Goal: Task Accomplishment & Management: Manage account settings

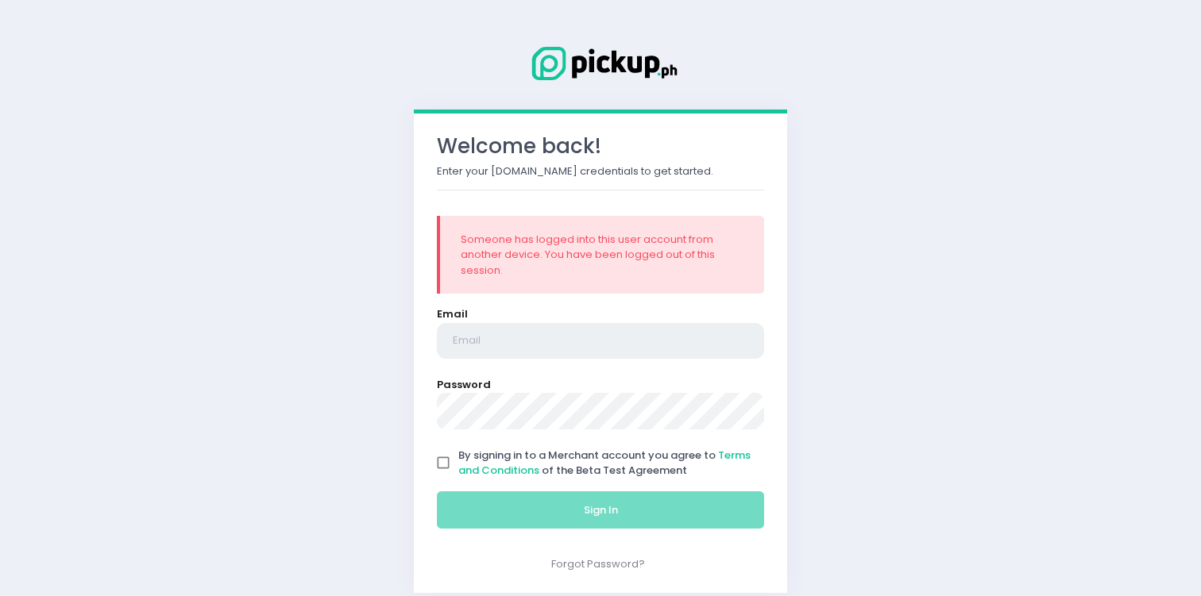
type input "[EMAIL_ADDRESS][DOMAIN_NAME]"
click at [546, 461] on span "By signing in to a Merchant account you agree to Terms and Conditions of the Be…" at bounding box center [604, 463] width 292 height 31
click at [458, 461] on input "By signing in to a Merchant account you agree to Terms and Conditions of the Be…" at bounding box center [443, 463] width 30 height 30
checkbox input "true"
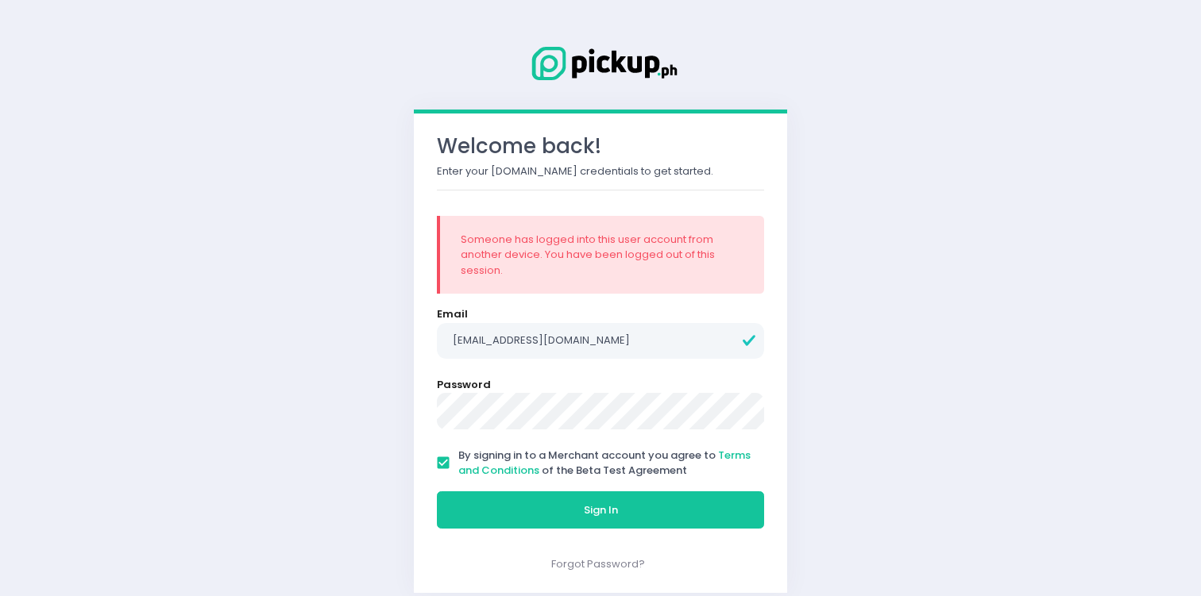
click at [594, 532] on div "Sign In" at bounding box center [600, 510] width 347 height 53
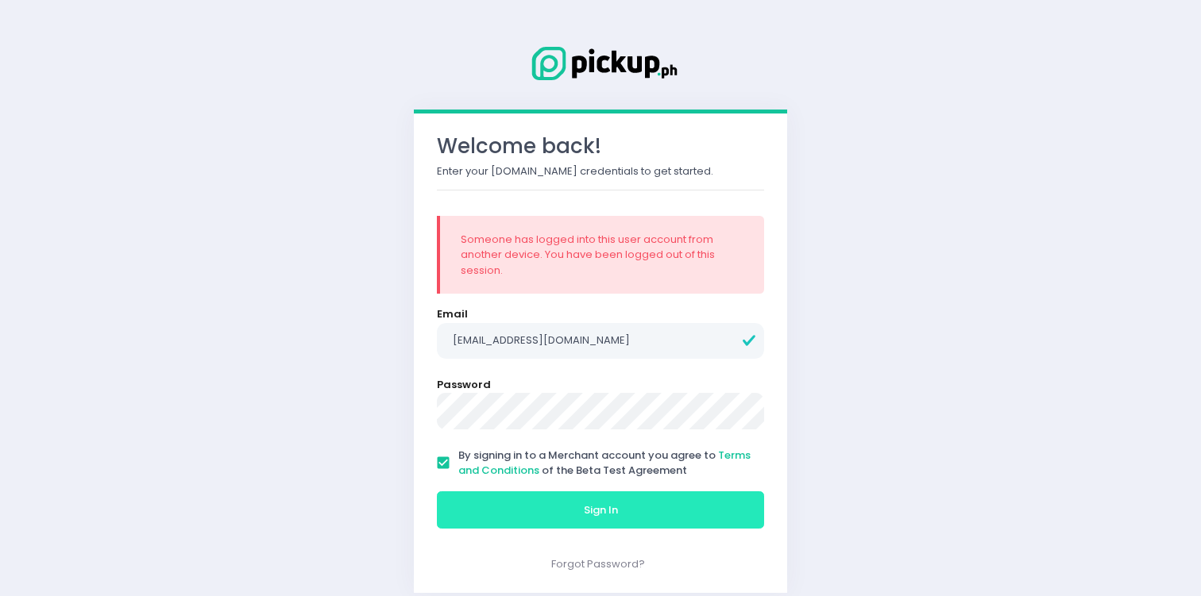
click at [597, 520] on button "Sign In" at bounding box center [600, 511] width 327 height 38
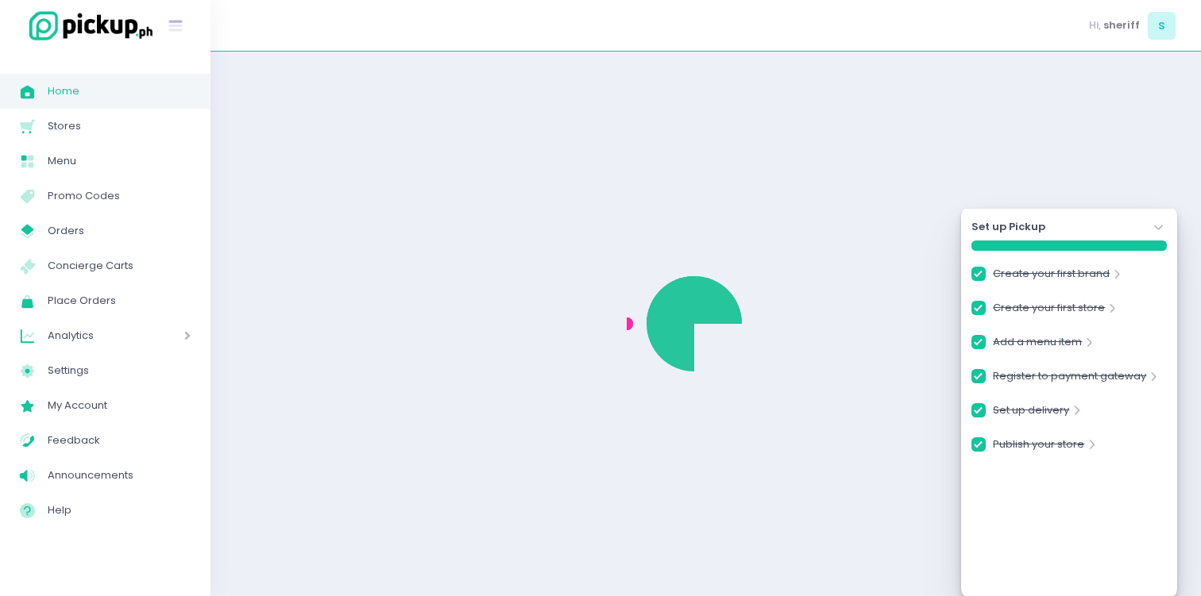
checkbox input "true"
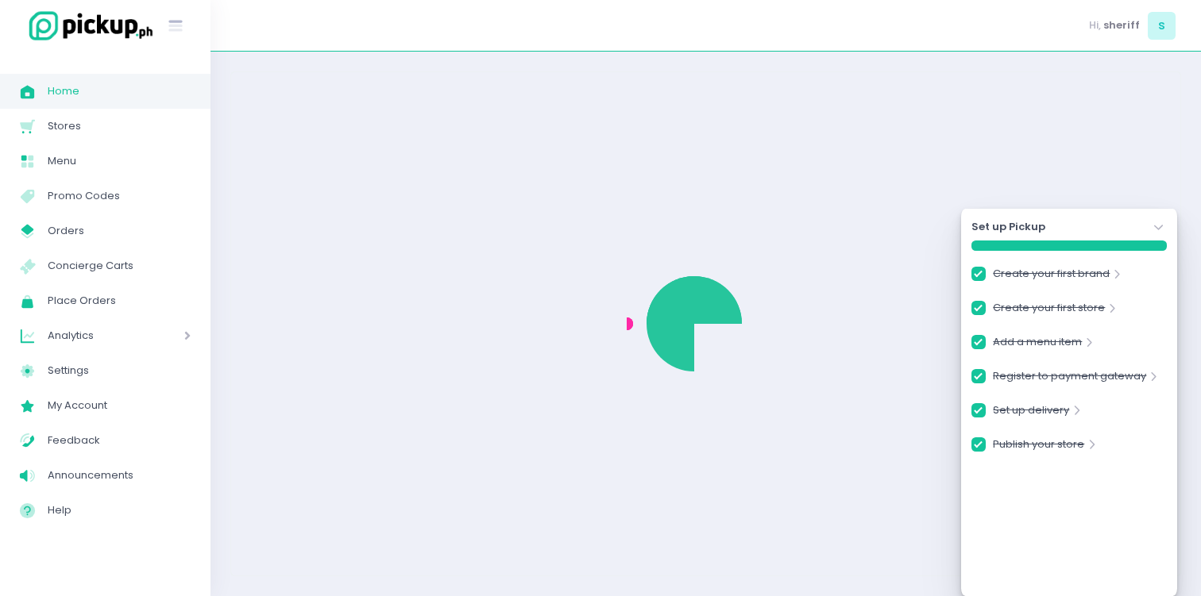
checkbox input "true"
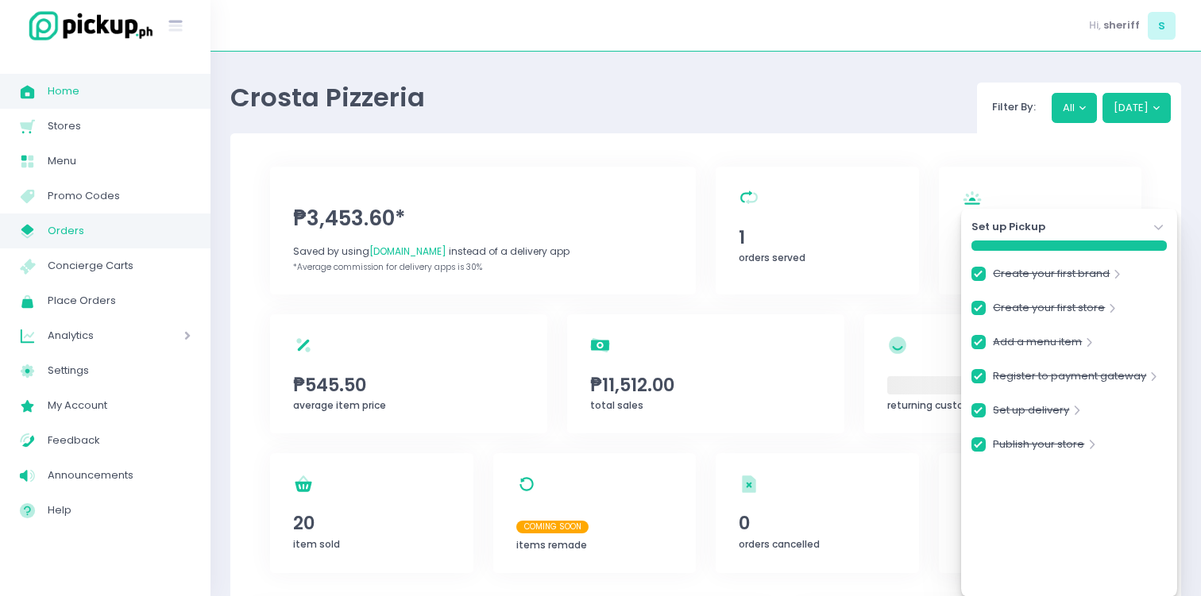
click at [124, 234] on span "Orders" at bounding box center [119, 231] width 143 height 21
checkbox input "true"
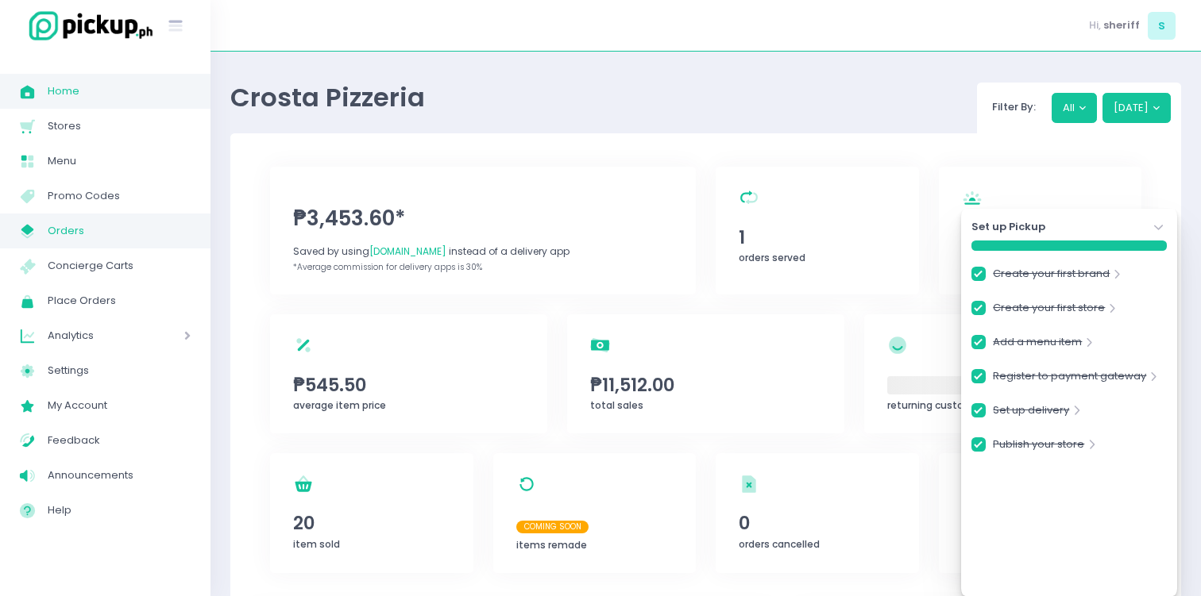
checkbox input "true"
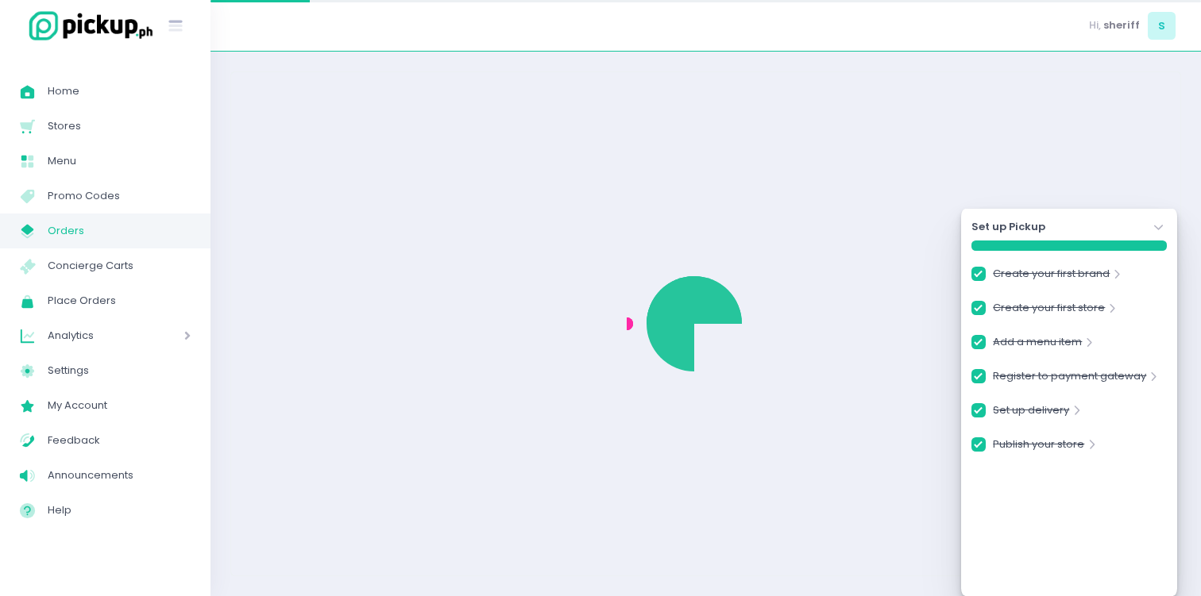
checkbox input "true"
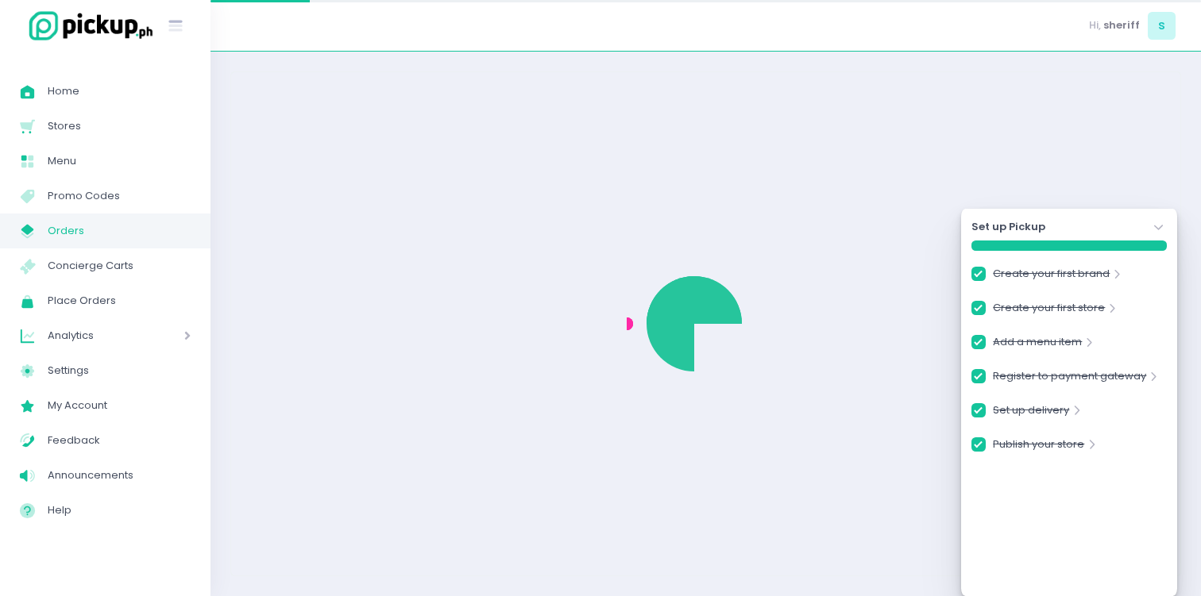
checkbox input "true"
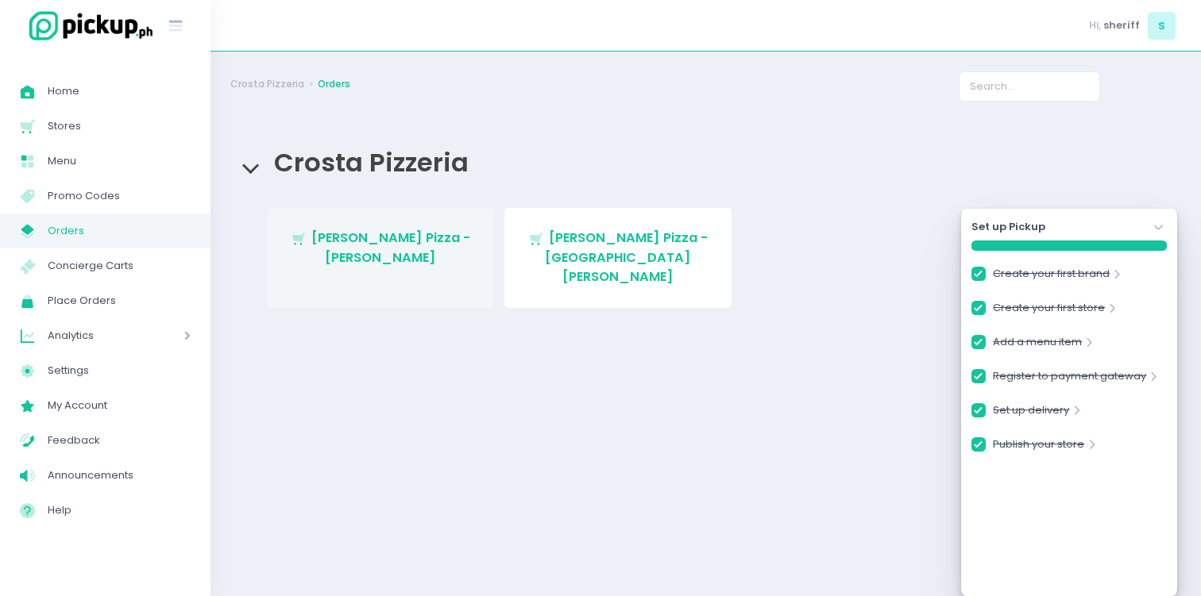
click at [440, 242] on span "[PERSON_NAME] Pizza - [PERSON_NAME]" at bounding box center [390, 247] width 159 height 37
checkbox input "true"
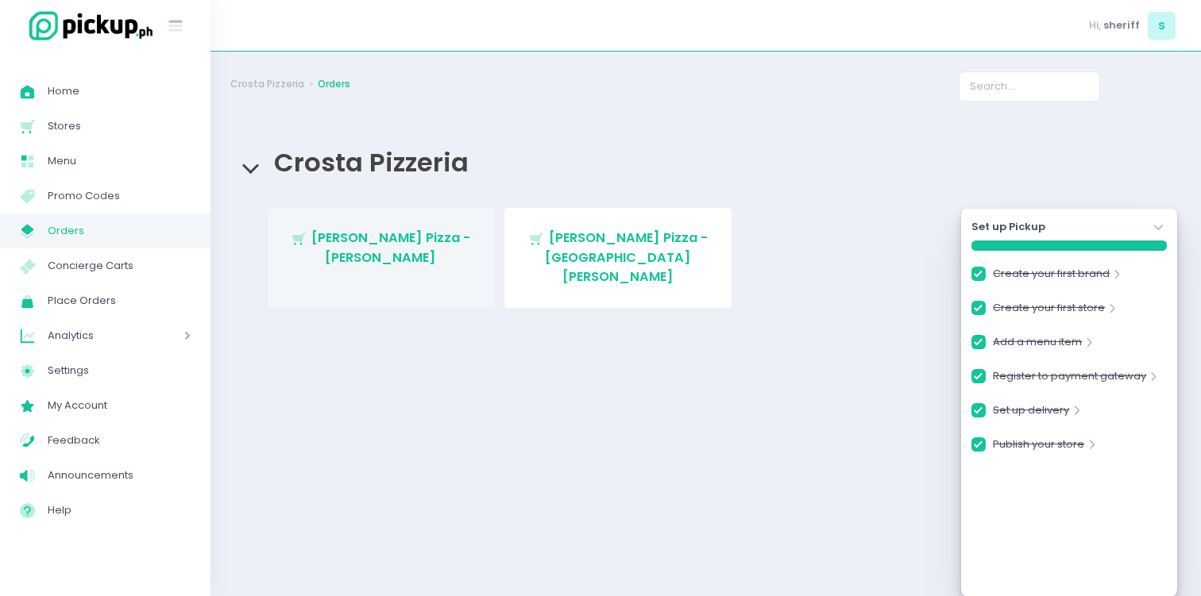
checkbox input "true"
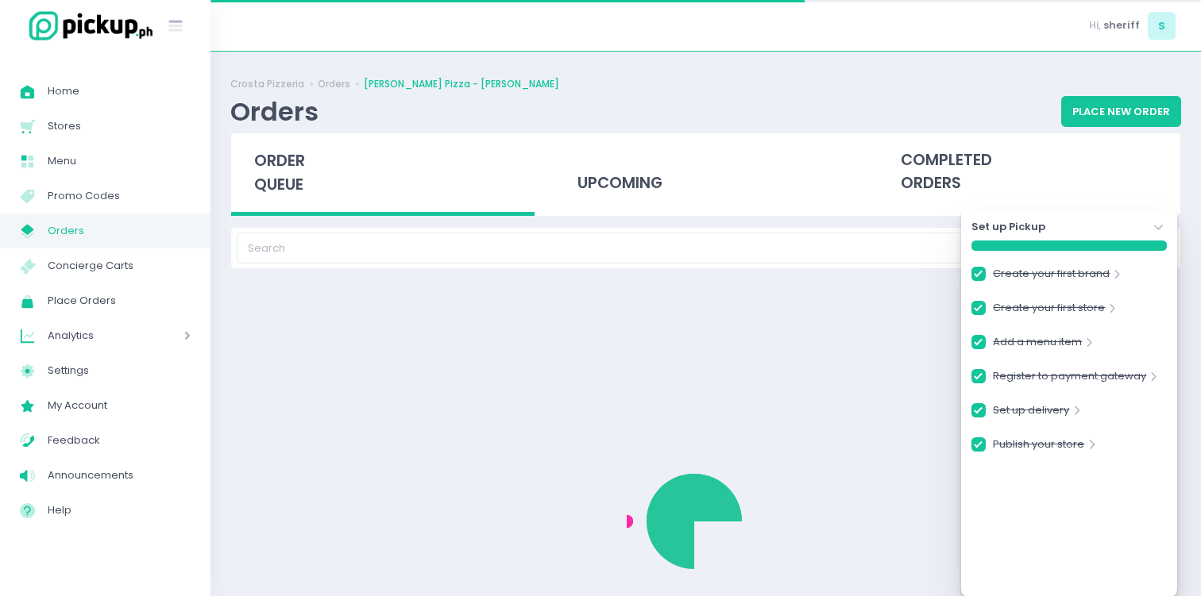
checkbox input "true"
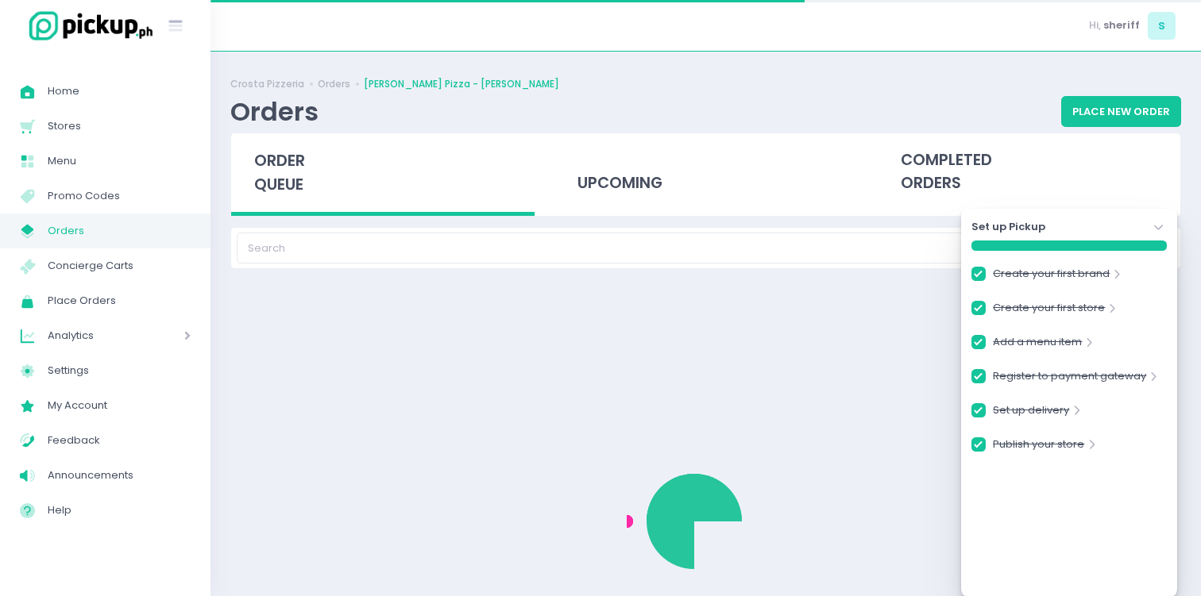
checkbox input "true"
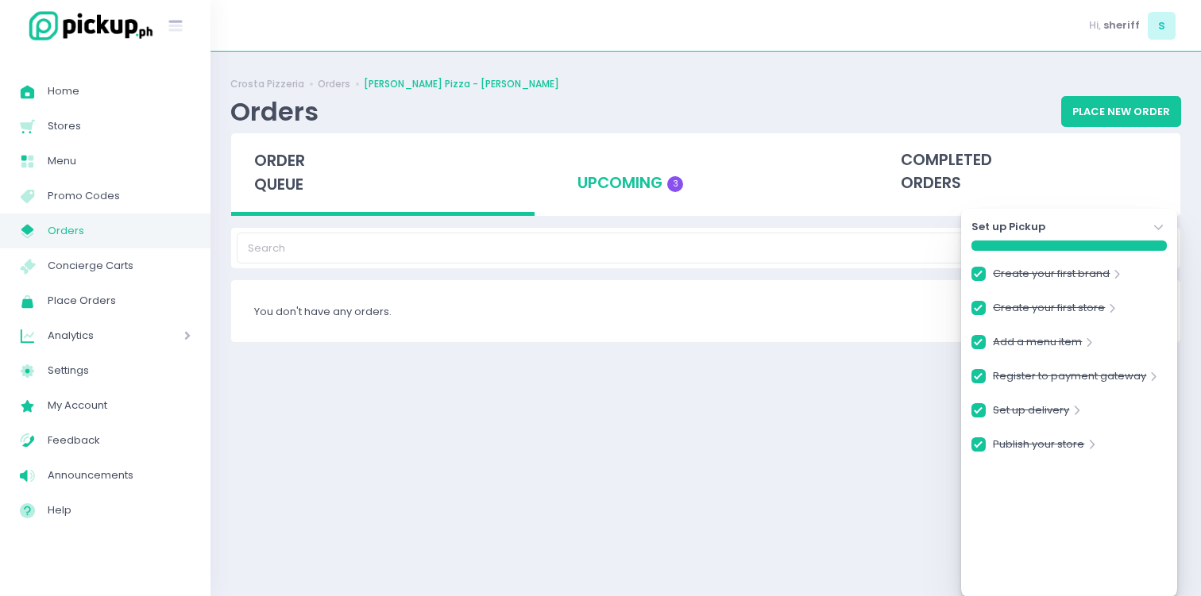
click at [659, 187] on div "upcoming 3" at bounding box center [705, 172] width 303 height 78
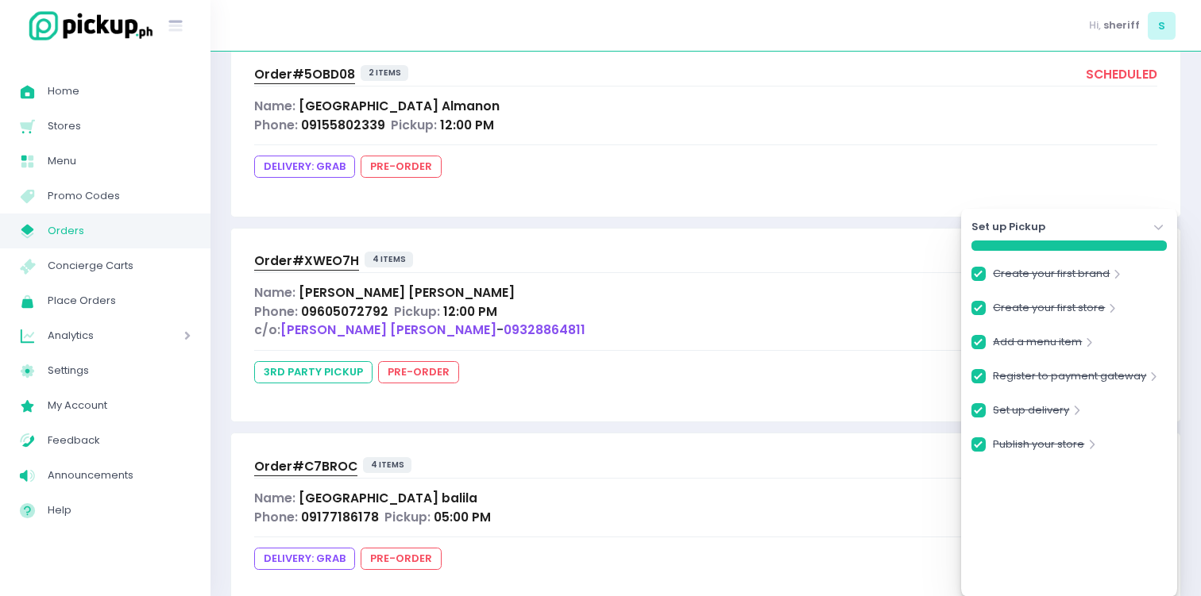
scroll to position [280, 0]
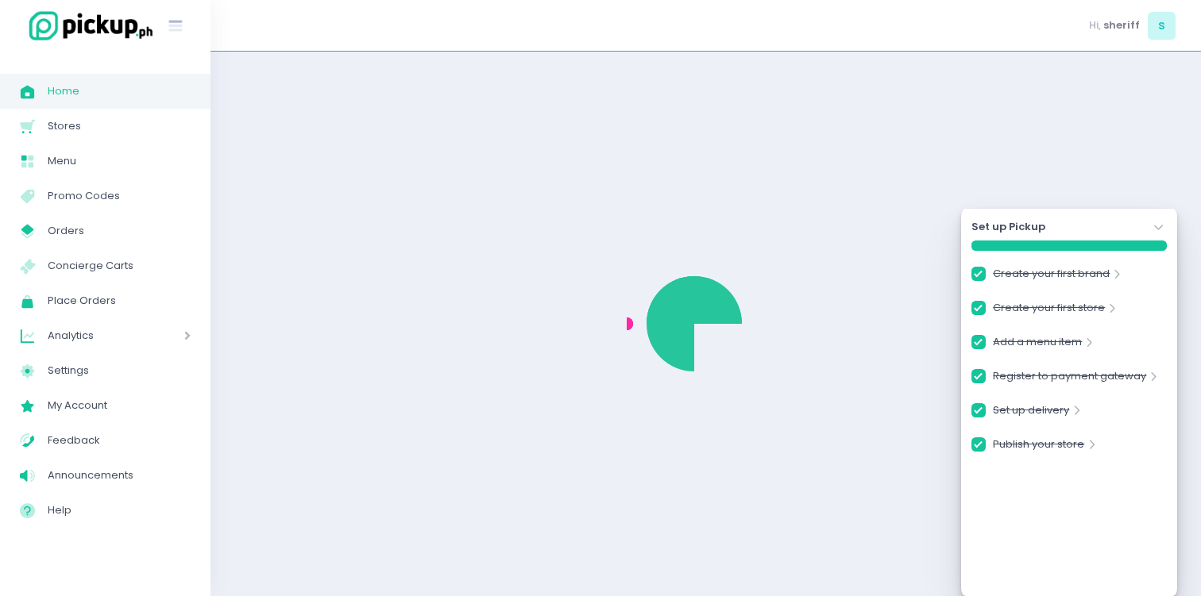
checkbox input "true"
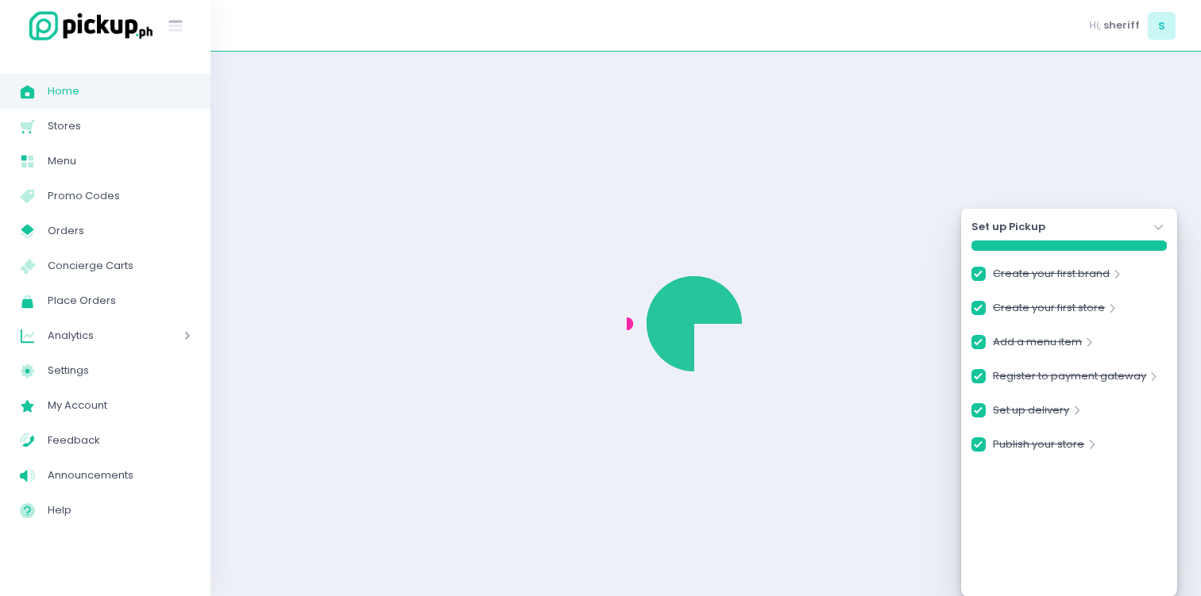
checkbox input "true"
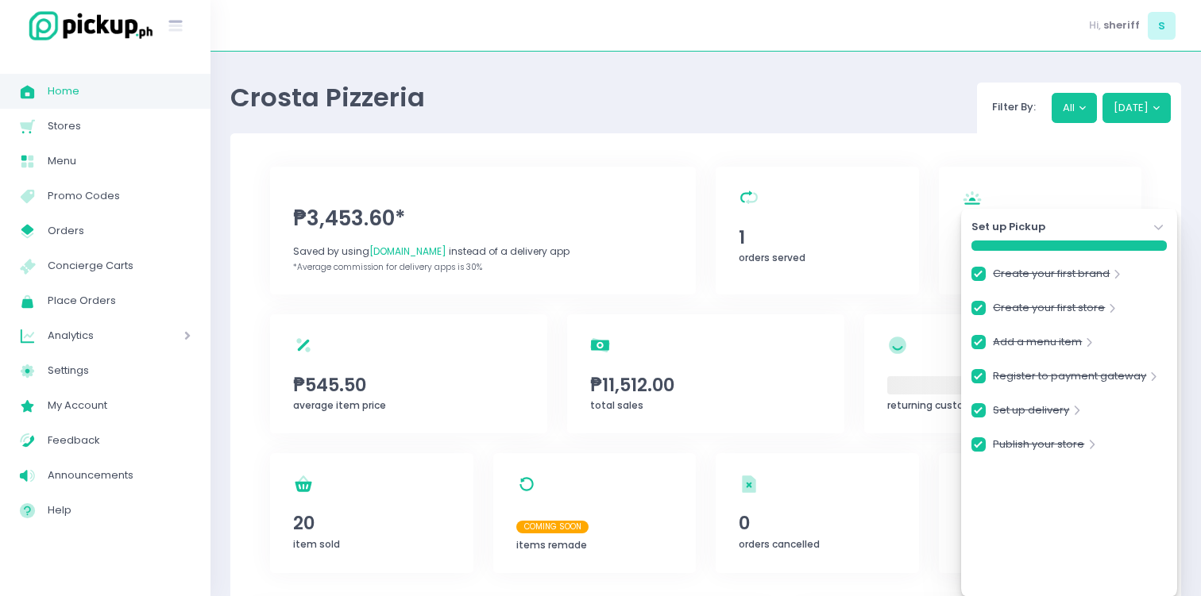
click at [118, 330] on span "Analytics" at bounding box center [93, 336] width 91 height 21
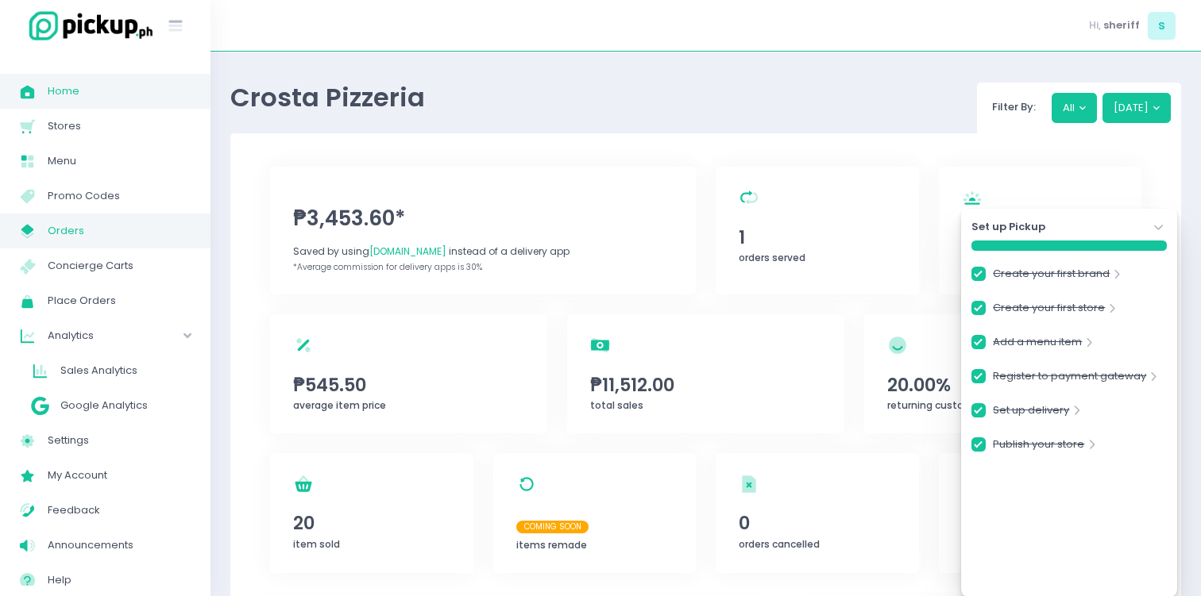
click at [114, 236] on span "Orders" at bounding box center [119, 231] width 143 height 21
checkbox input "true"
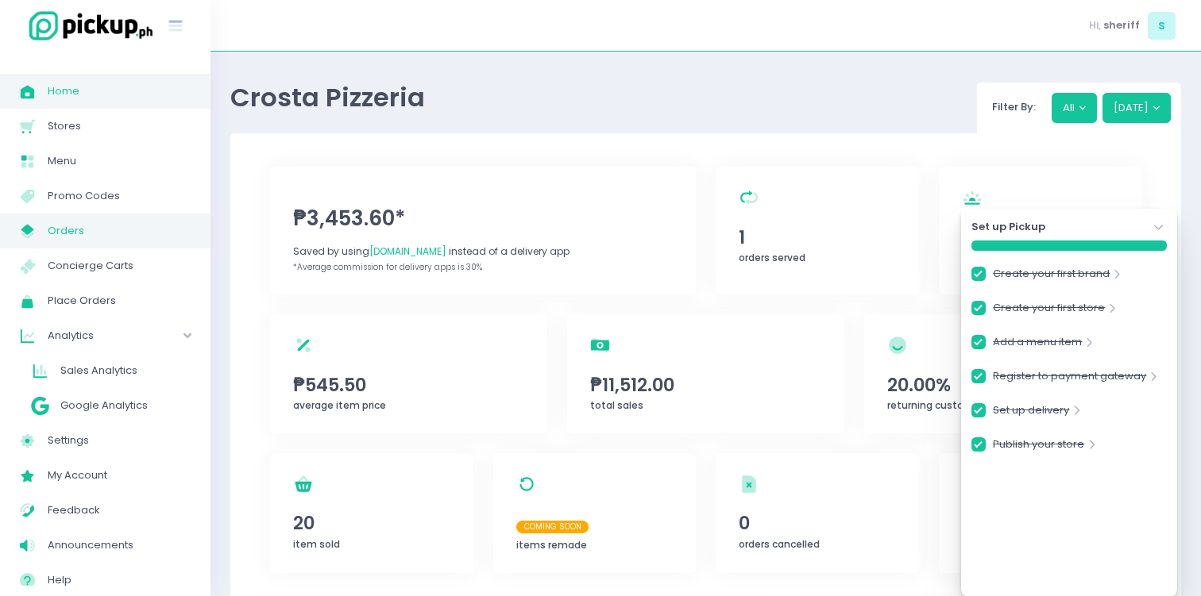
checkbox input "true"
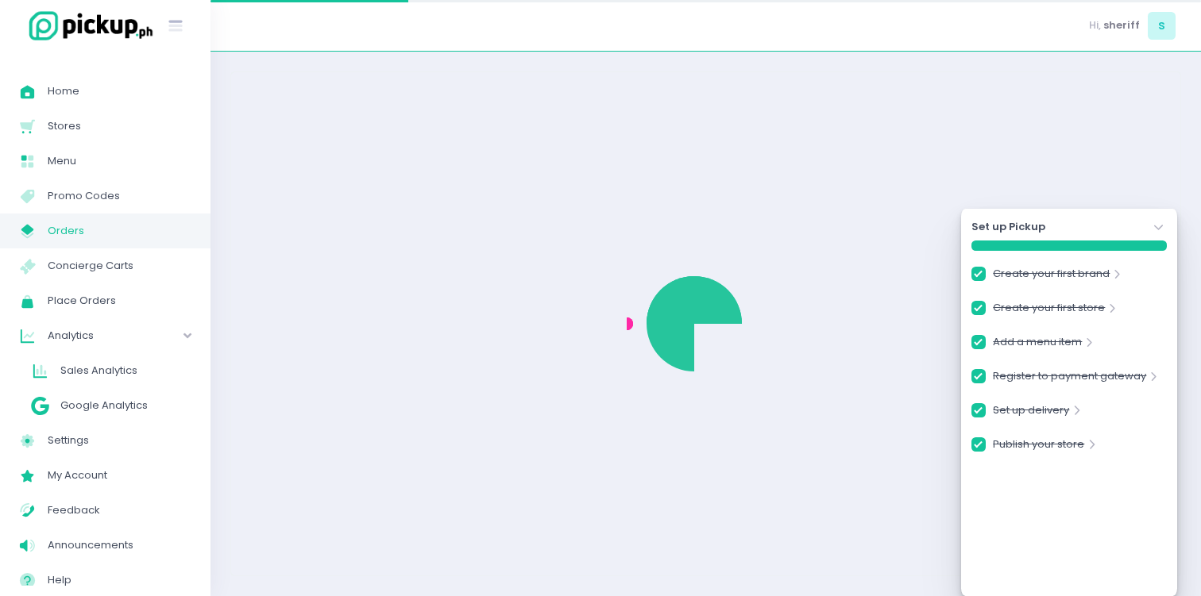
checkbox input "true"
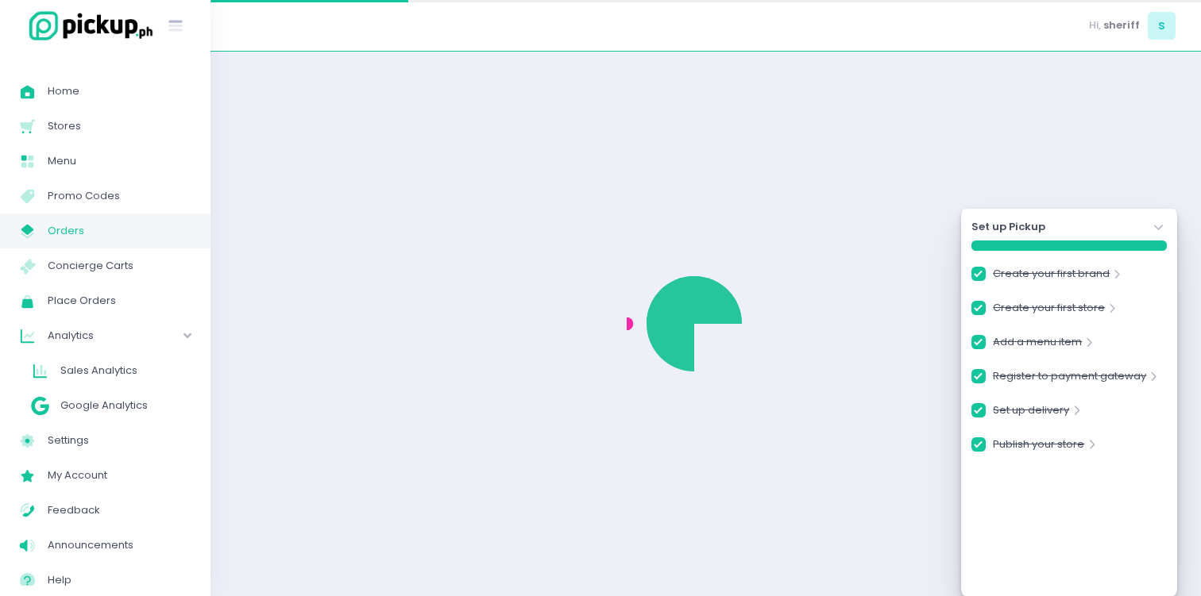
checkbox input "true"
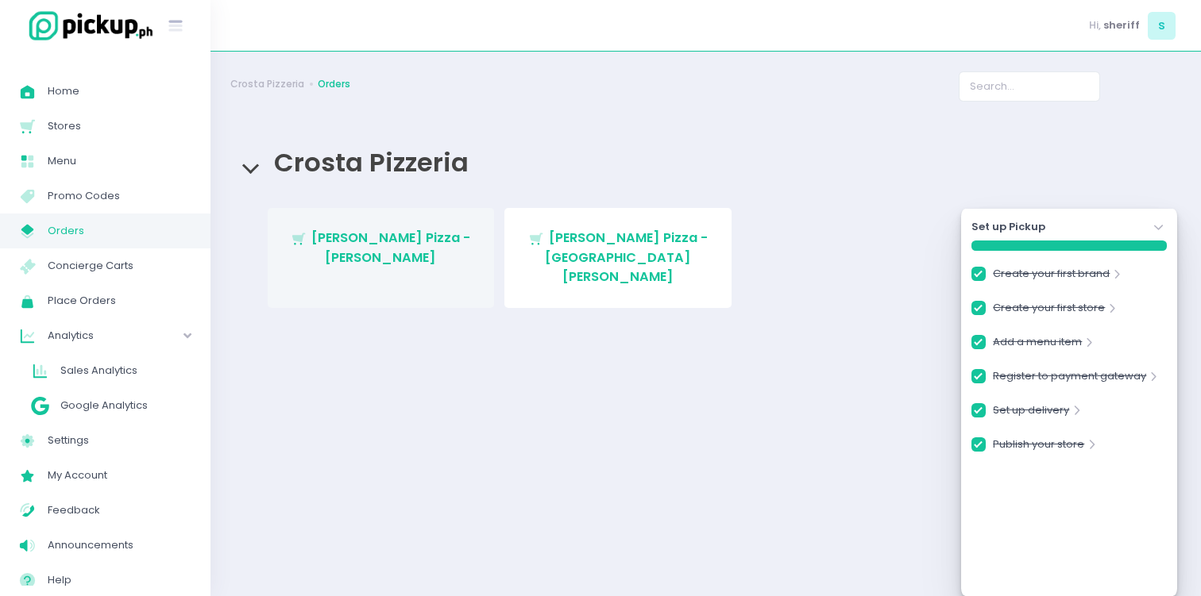
click at [431, 246] on span "[PERSON_NAME] Pizza - [PERSON_NAME]" at bounding box center [390, 247] width 159 height 37
checkbox input "true"
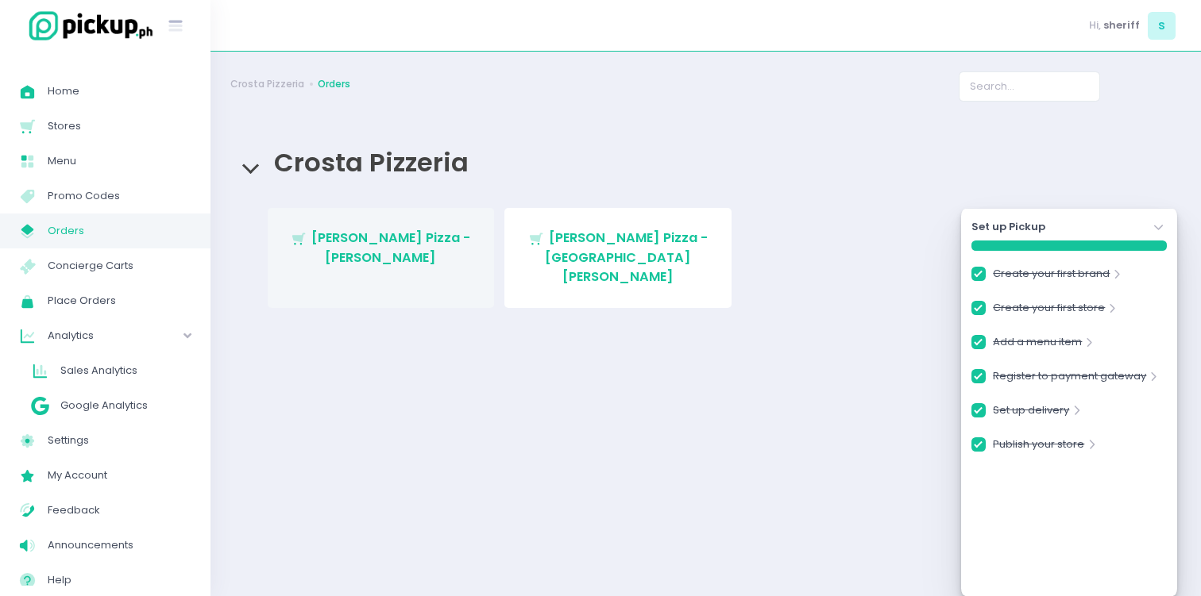
checkbox input "true"
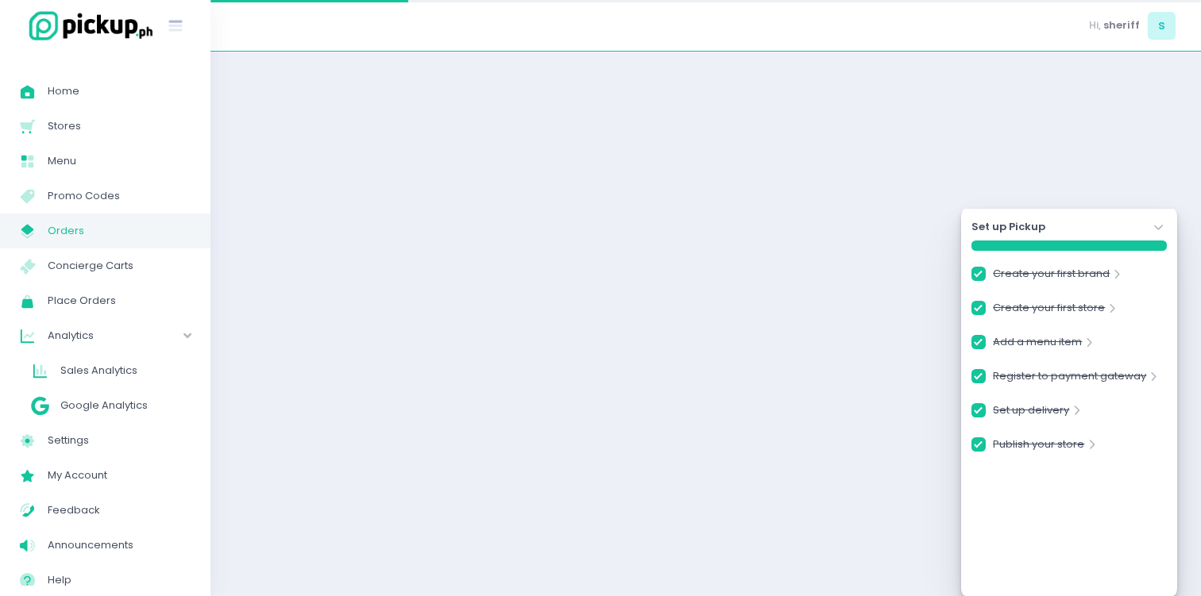
checkbox input "true"
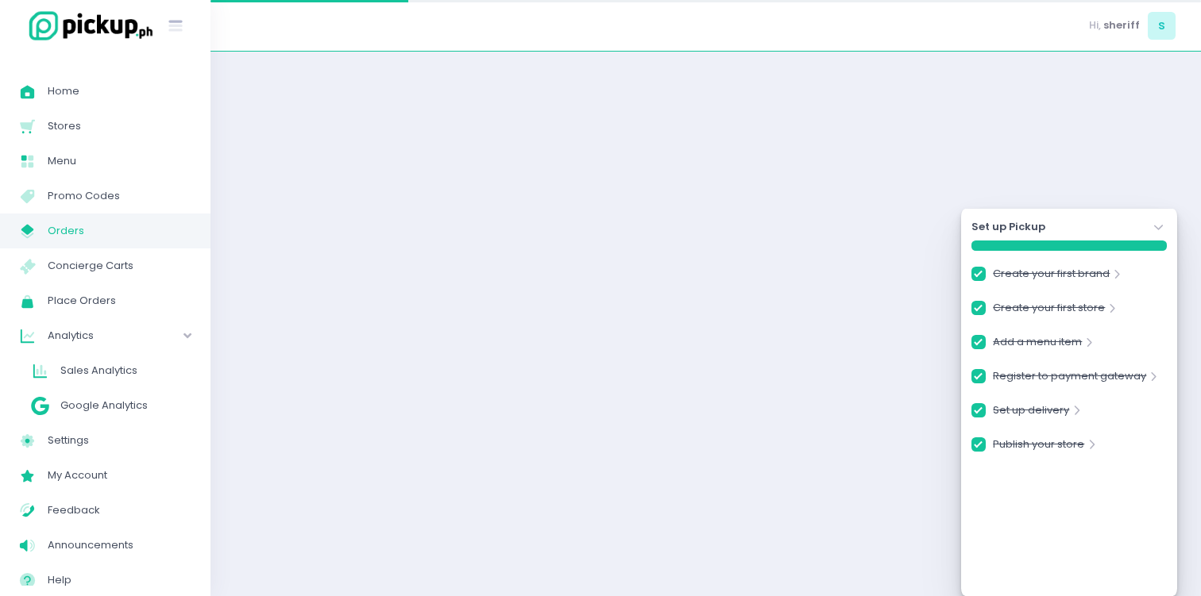
checkbox input "true"
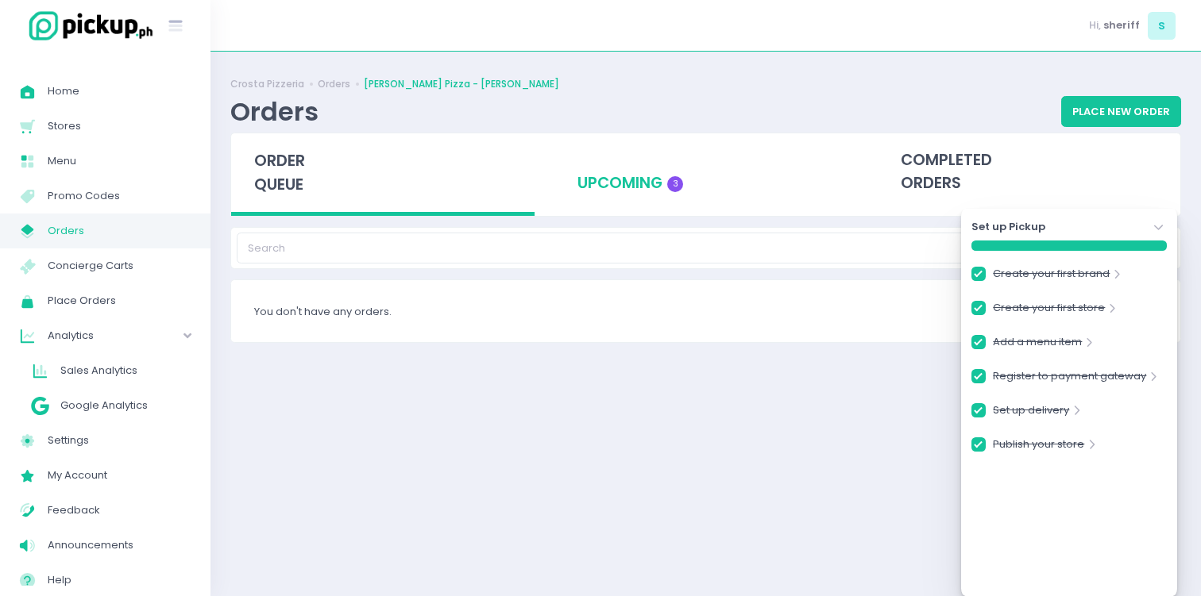
click at [645, 184] on div "upcoming 3" at bounding box center [705, 172] width 303 height 78
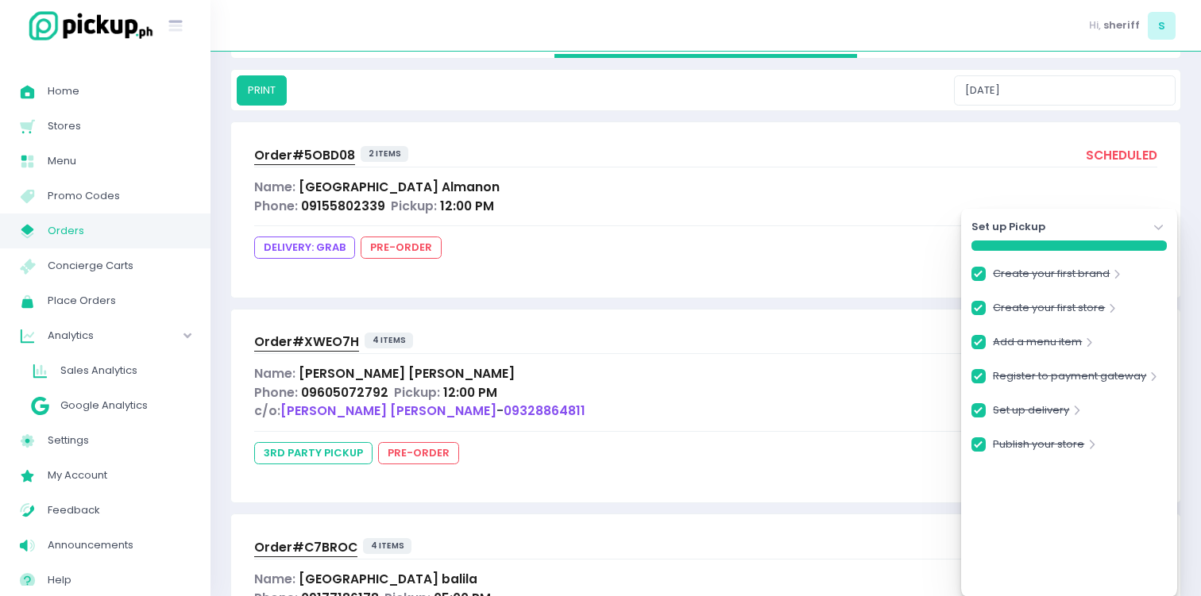
scroll to position [78, 0]
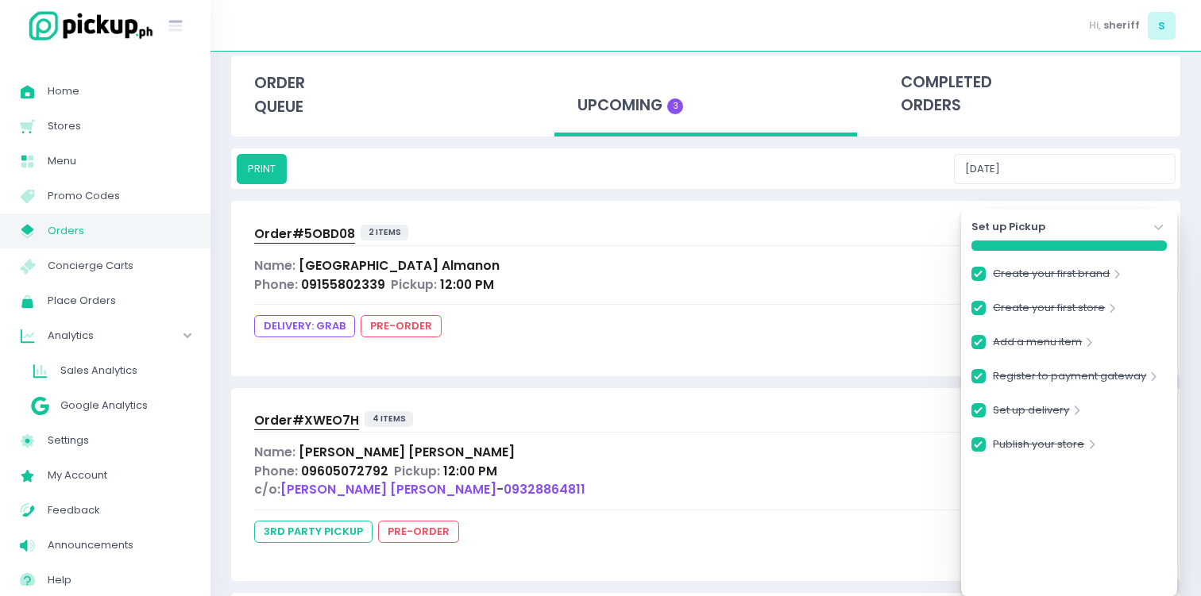
click at [329, 234] on span "Order# 5OBD08" at bounding box center [304, 234] width 101 height 17
checkbox input "true"
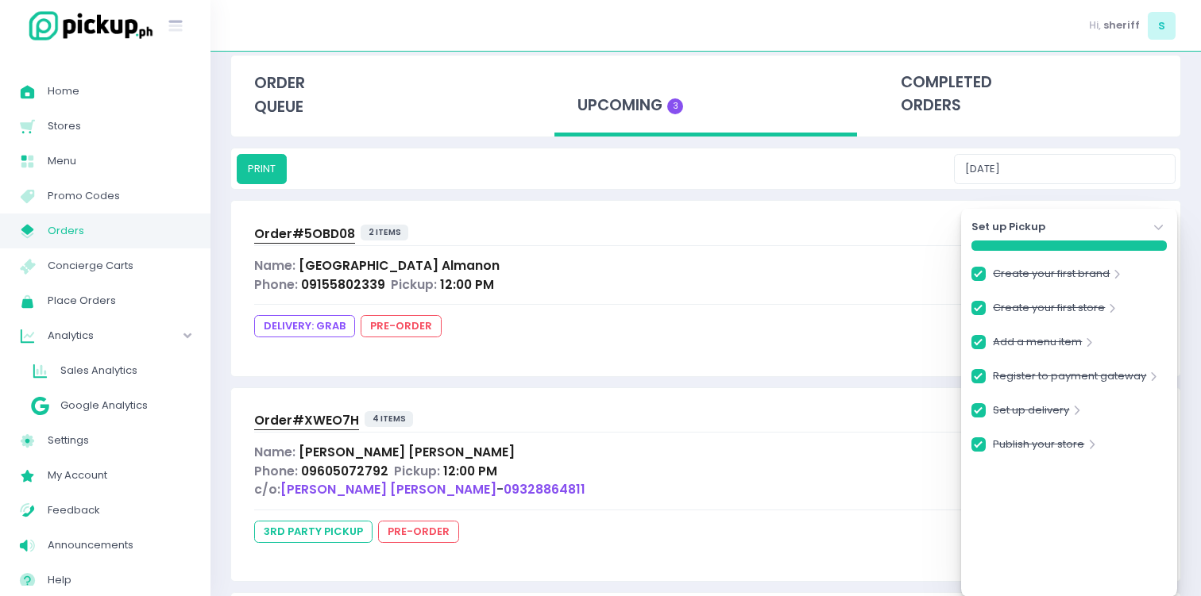
checkbox input "true"
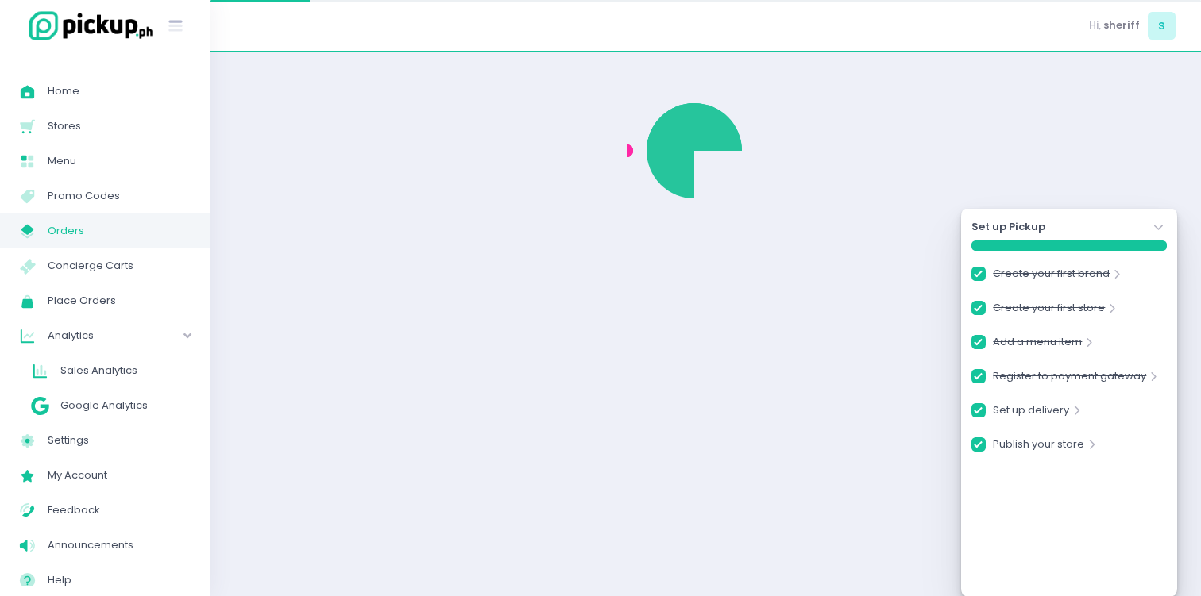
checkbox input "true"
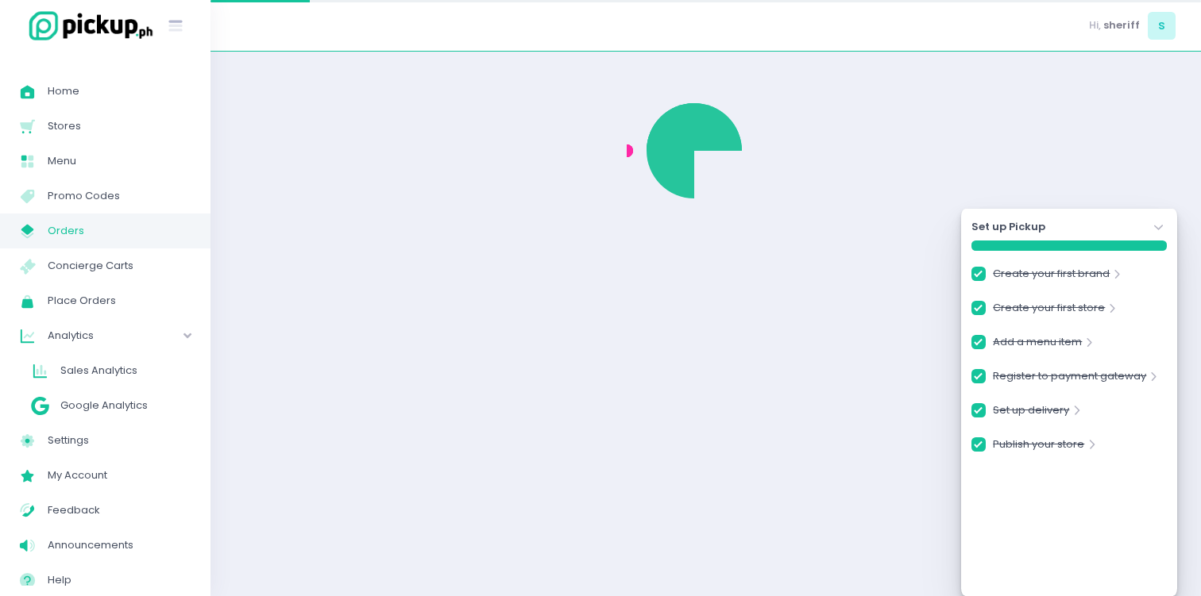
checkbox input "true"
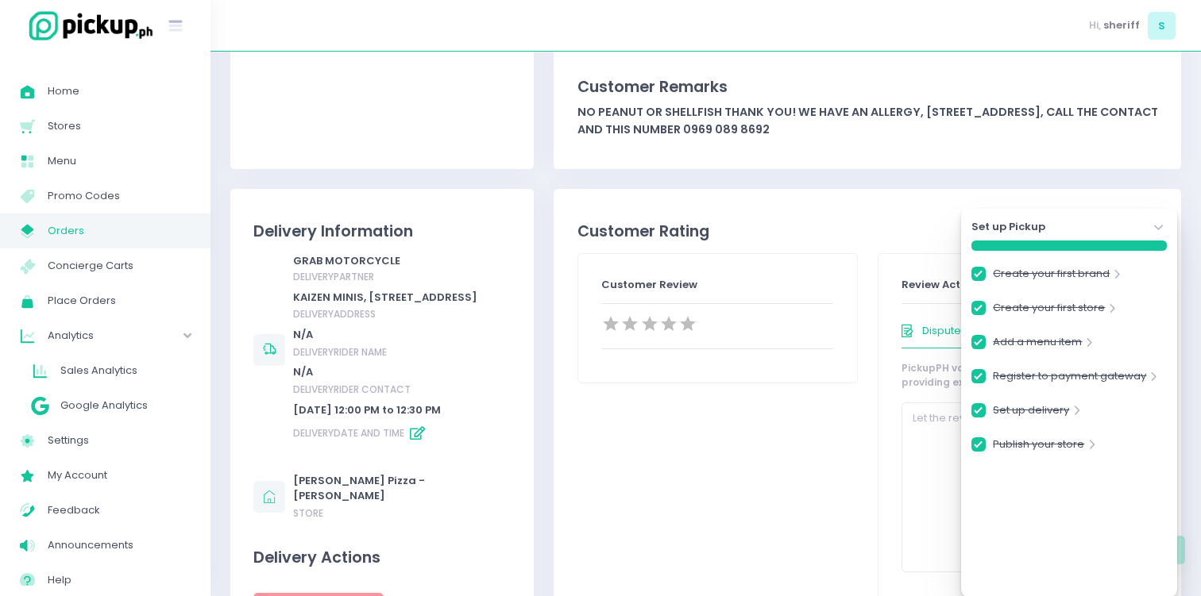
scroll to position [208, 0]
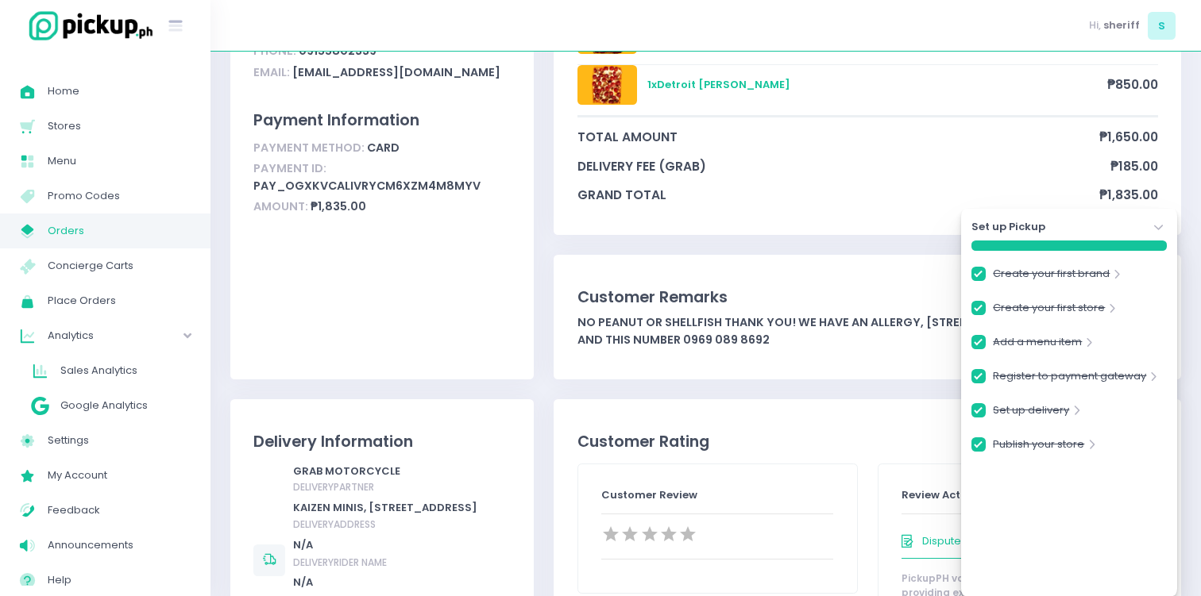
click at [119, 218] on link "My Store Created with Sketch. Orders" at bounding box center [105, 231] width 210 height 35
checkbox input "true"
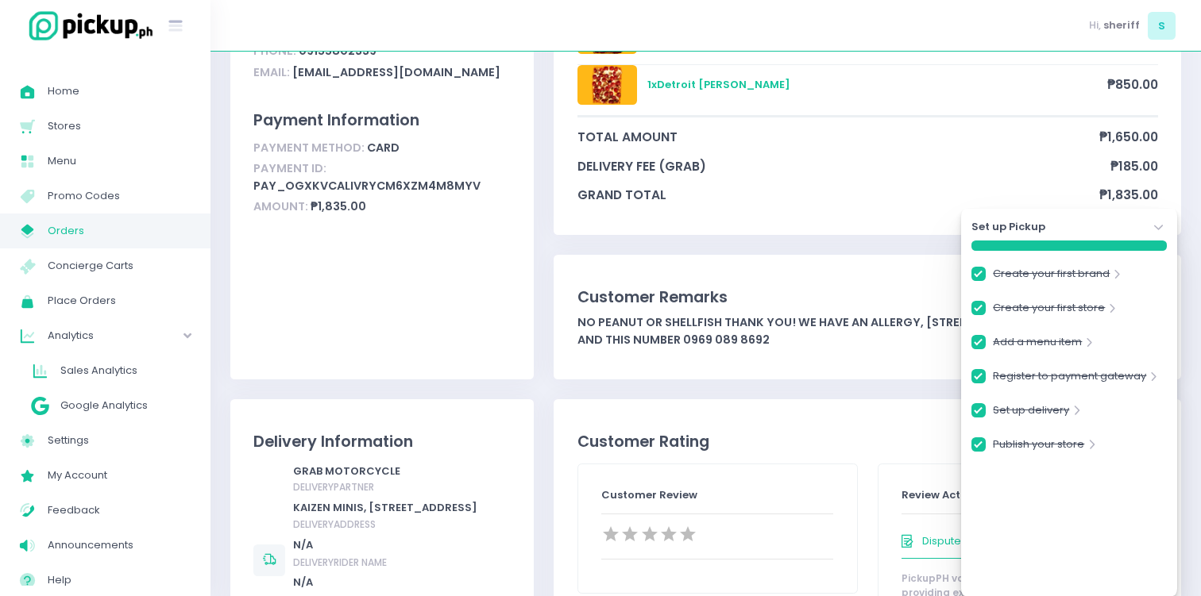
checkbox input "true"
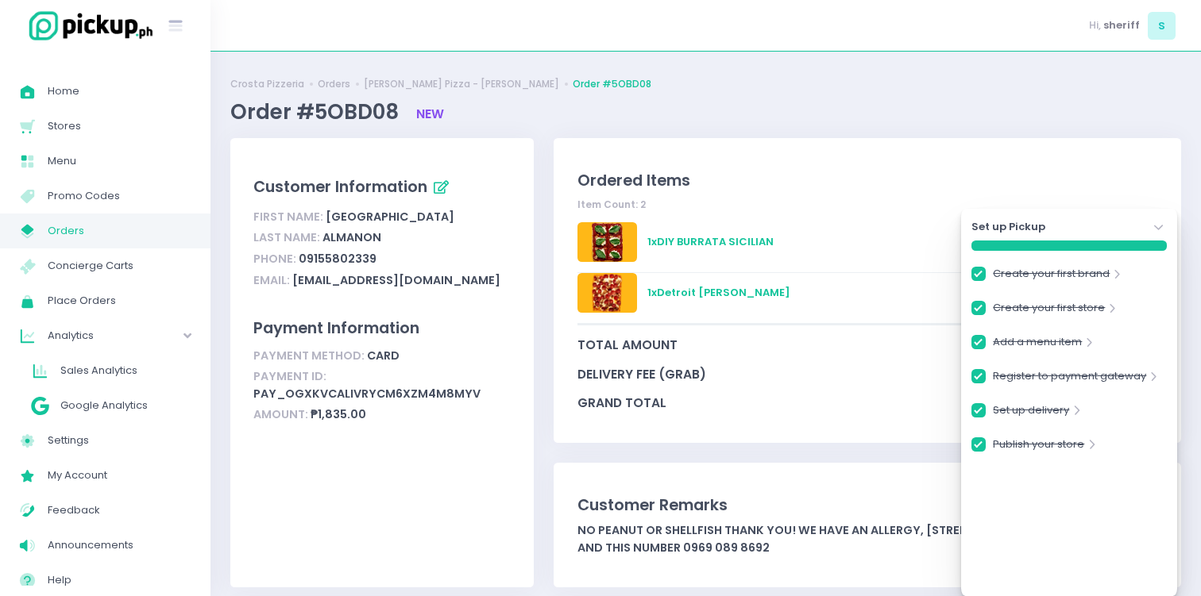
checkbox input "true"
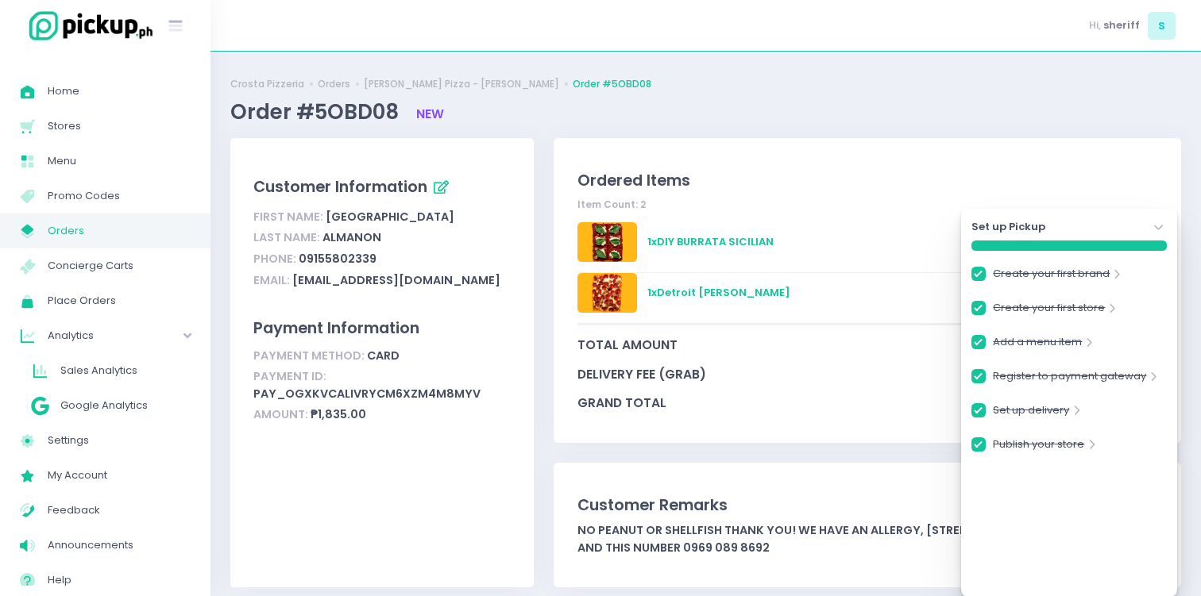
checkbox input "true"
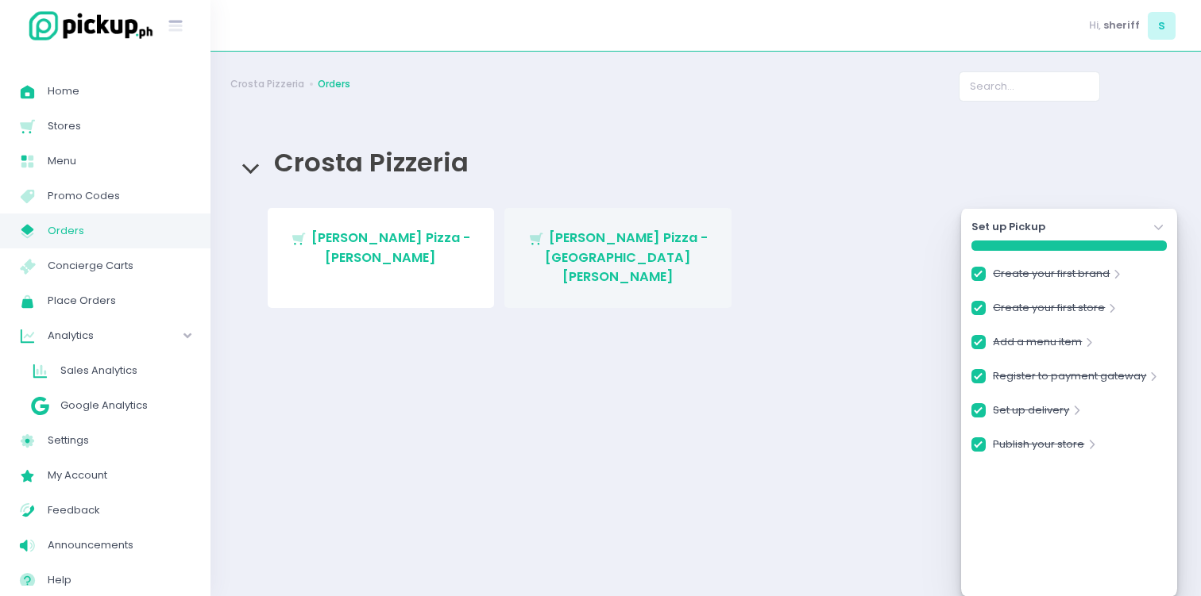
click at [571, 249] on link "Stockholm-icons / Shopping / Cart1 Created with Sketch. [PERSON_NAME] Pizza - […" at bounding box center [617, 257] width 227 height 99
checkbox input "true"
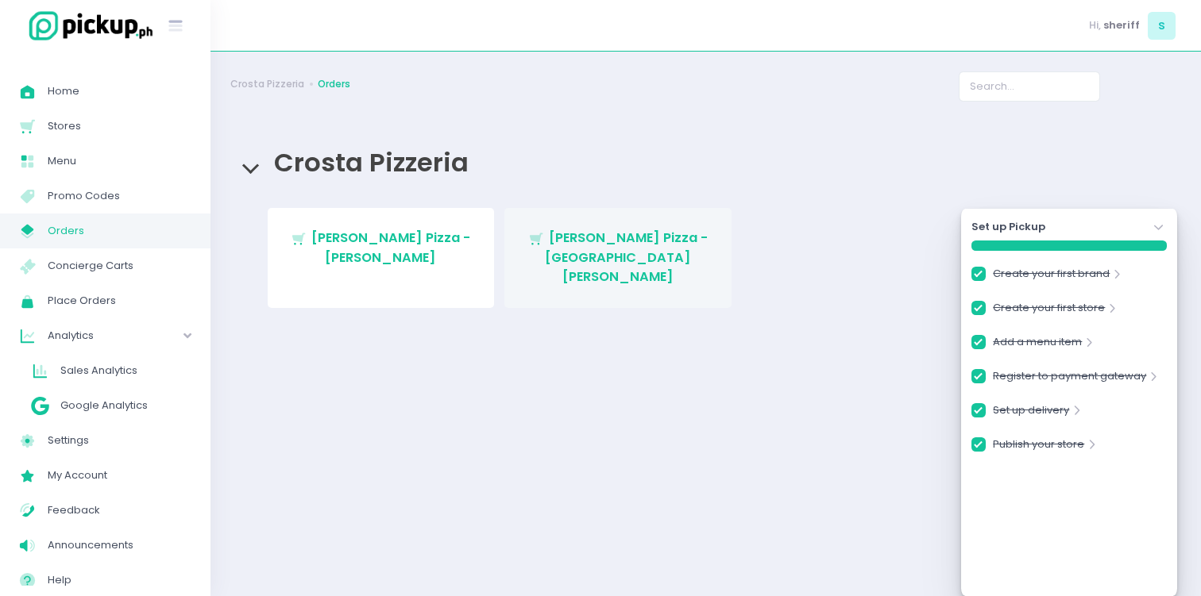
checkbox input "true"
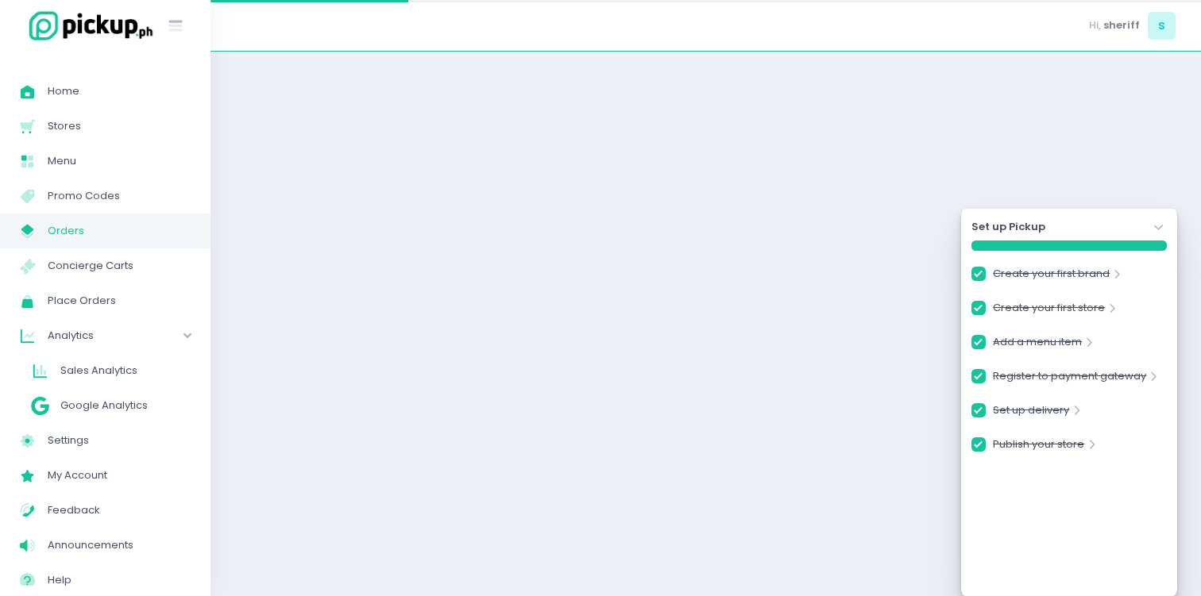
checkbox input "true"
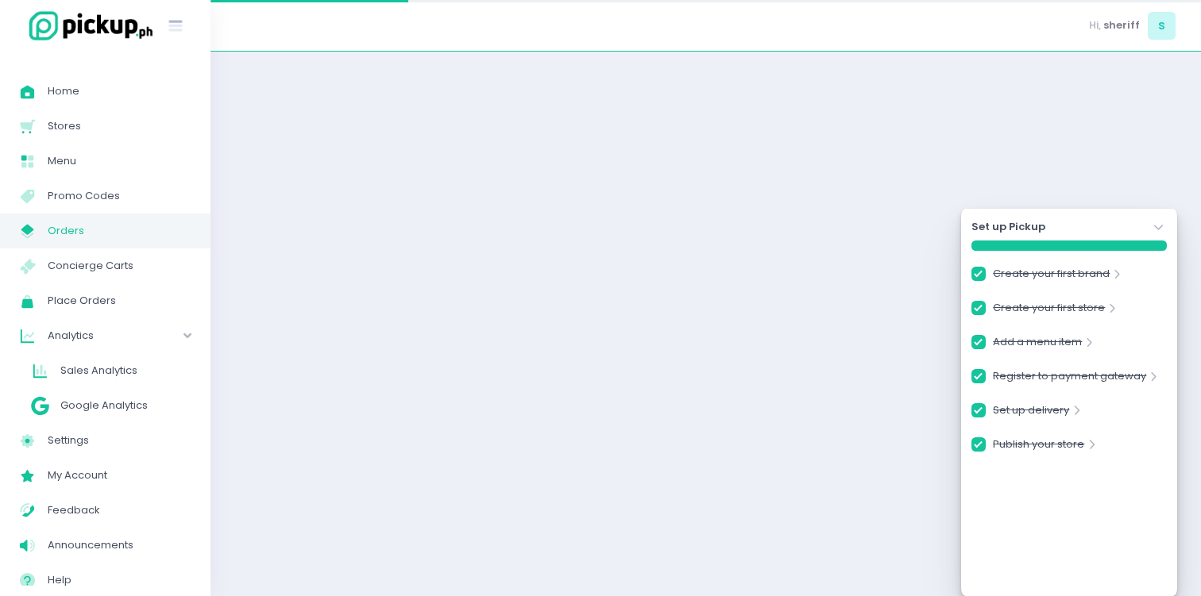
checkbox input "true"
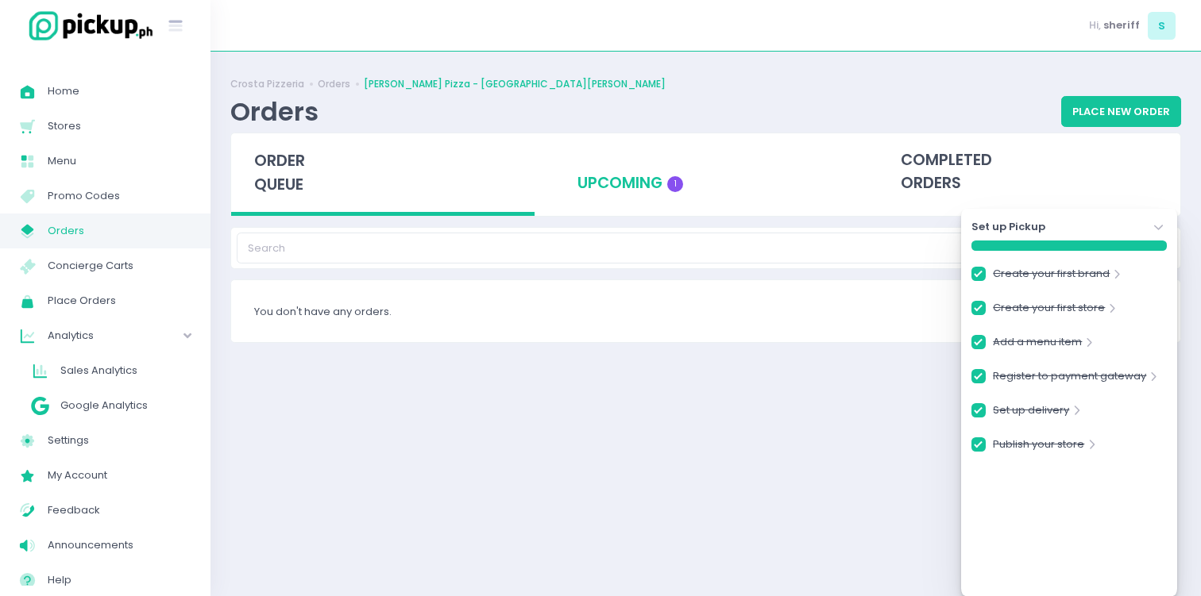
click at [613, 199] on div "upcoming 1" at bounding box center [705, 172] width 303 height 78
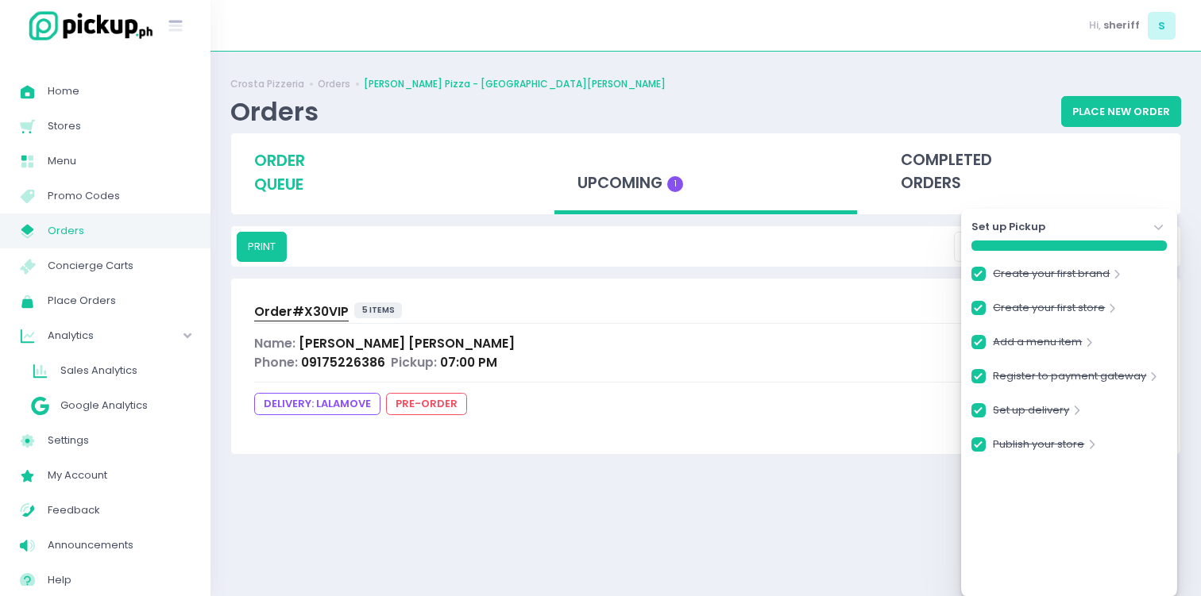
click at [273, 162] on span "order queue" at bounding box center [279, 172] width 51 height 45
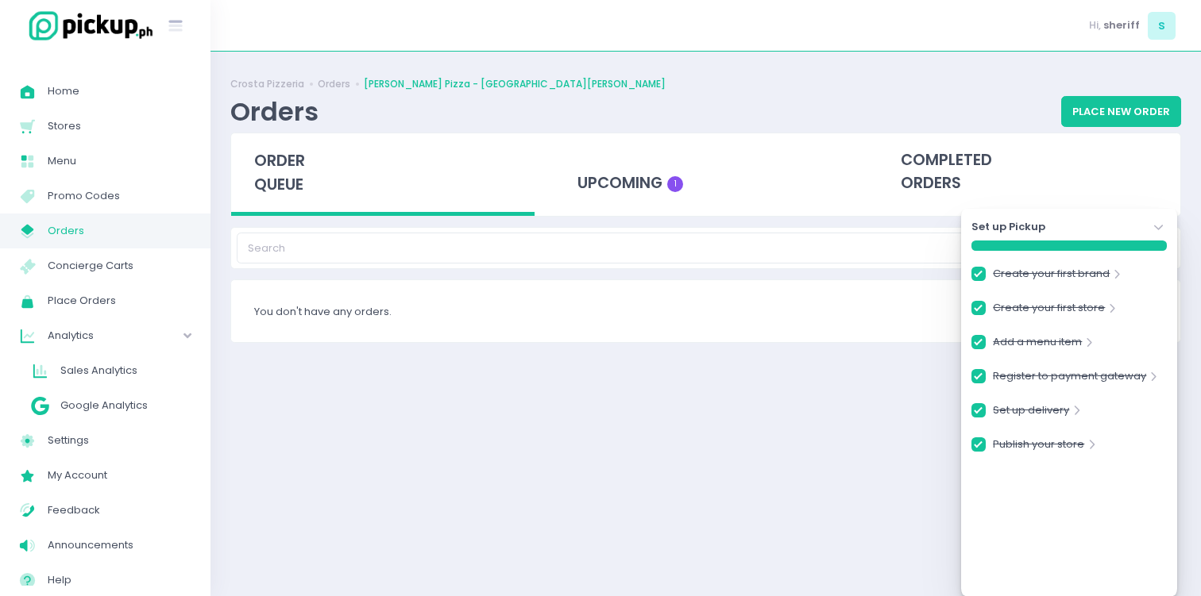
click at [90, 221] on span "Orders" at bounding box center [119, 231] width 143 height 21
checkbox input "true"
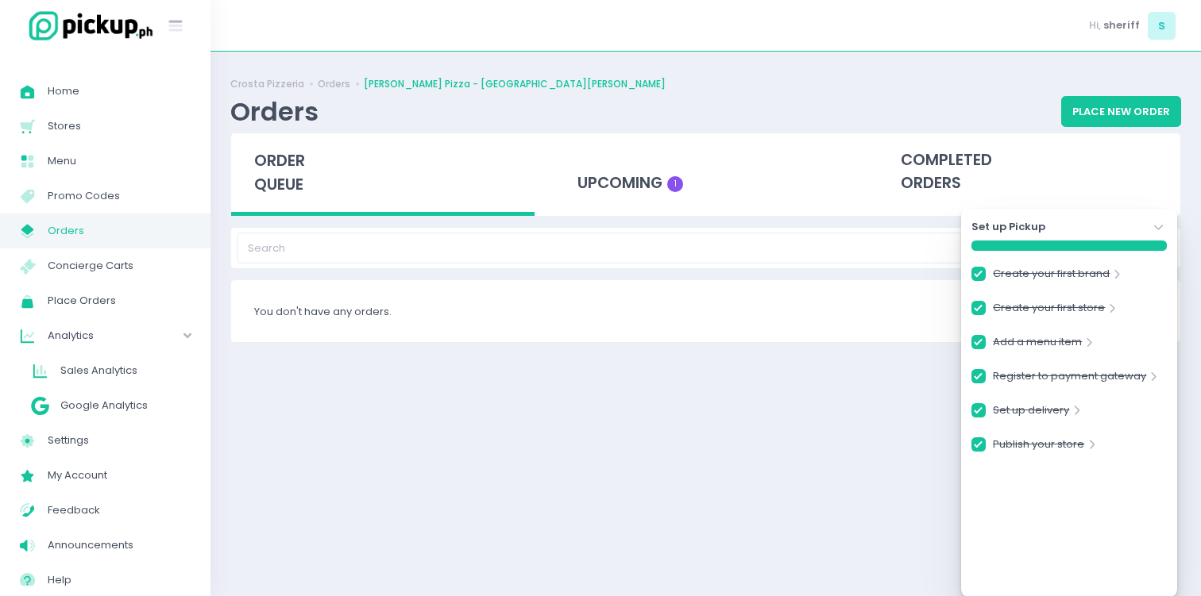
checkbox input "true"
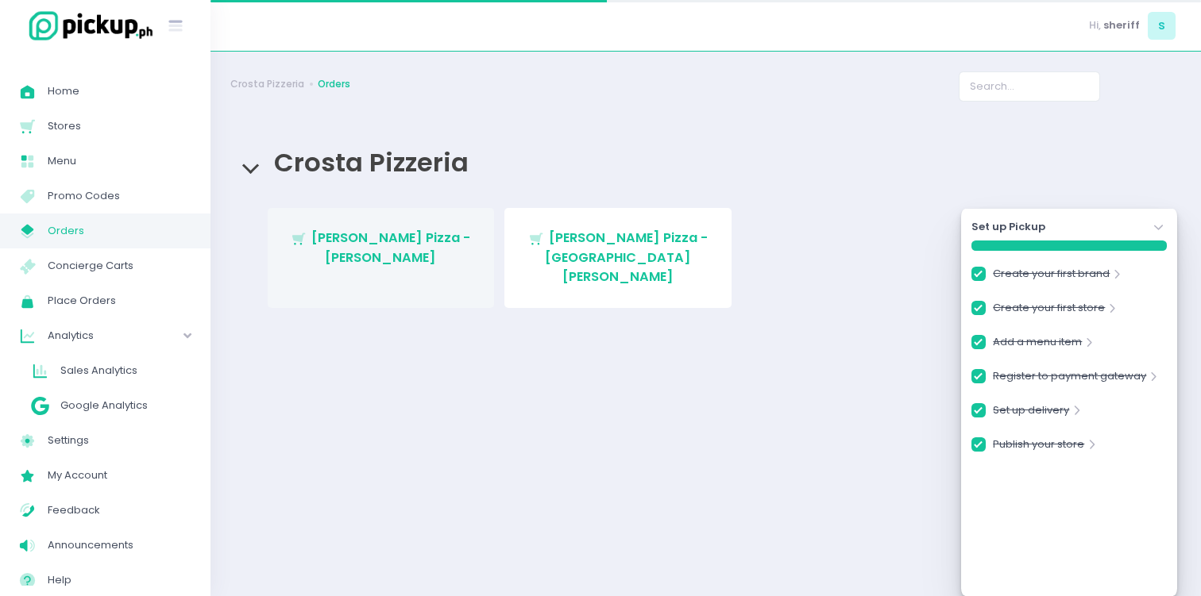
checkbox input "true"
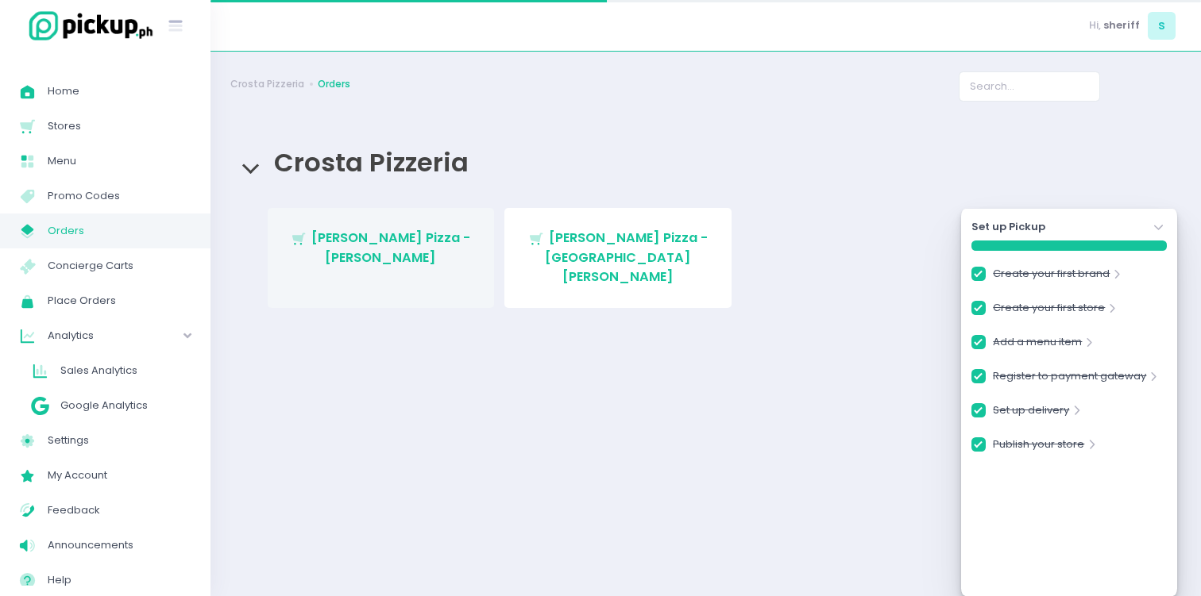
checkbox input "true"
click at [396, 232] on span "[PERSON_NAME] Pizza - [PERSON_NAME]" at bounding box center [390, 247] width 159 height 37
checkbox input "true"
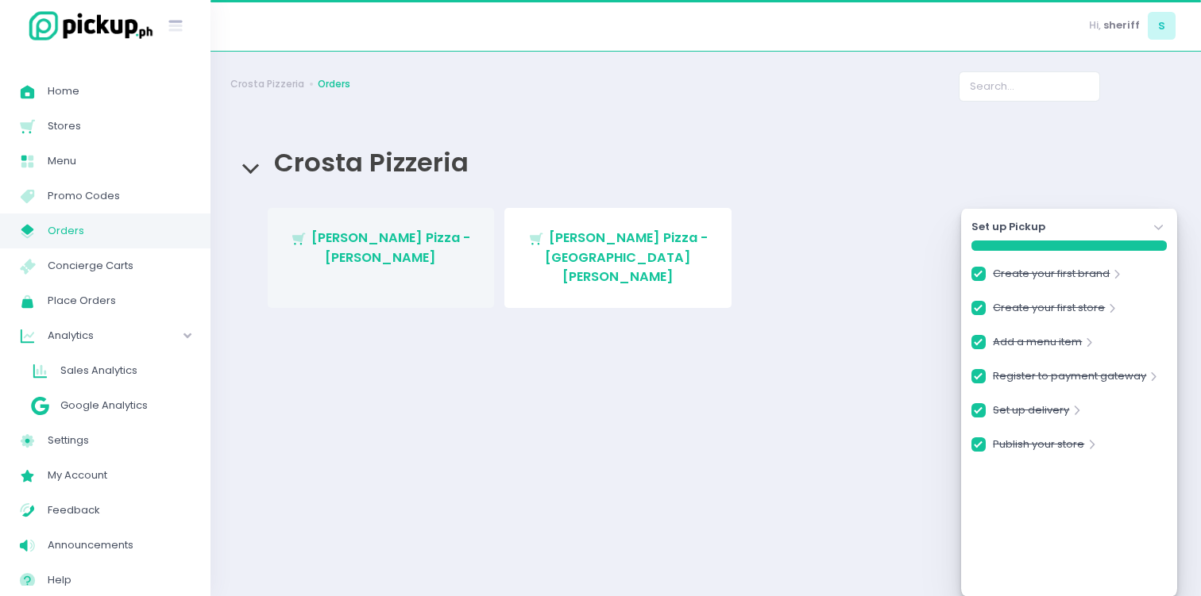
checkbox input "true"
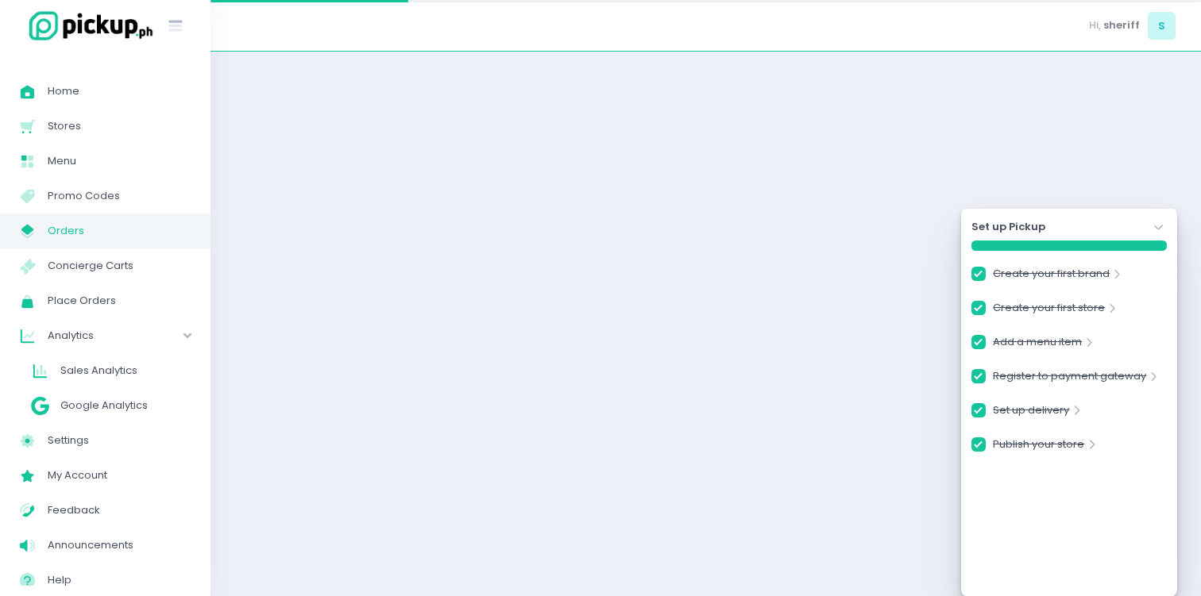
checkbox input "true"
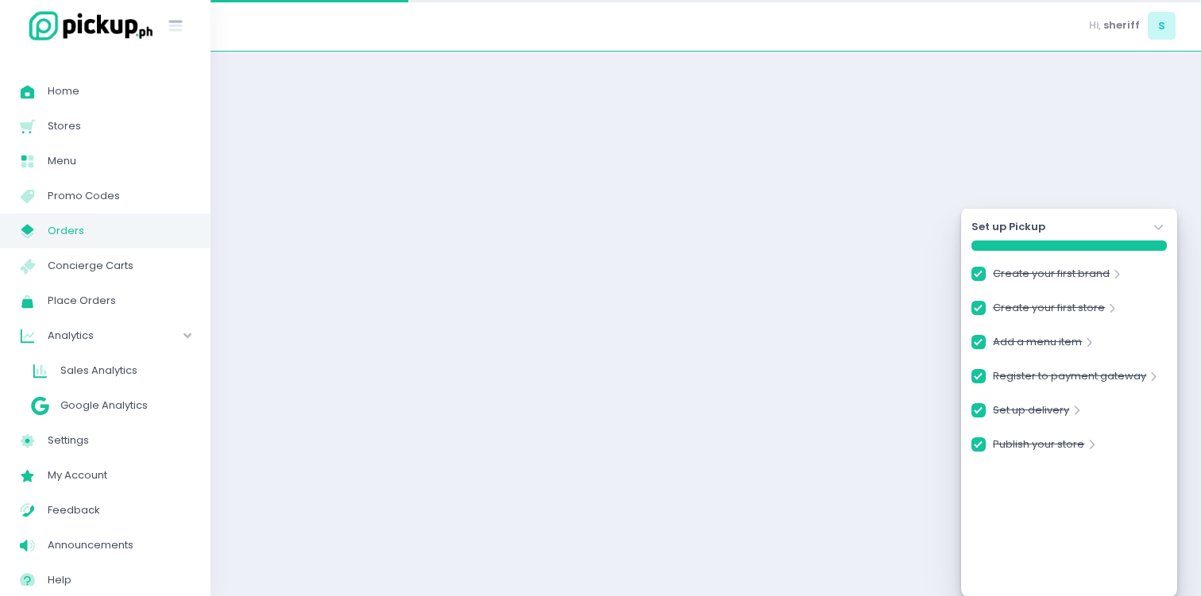
checkbox input "true"
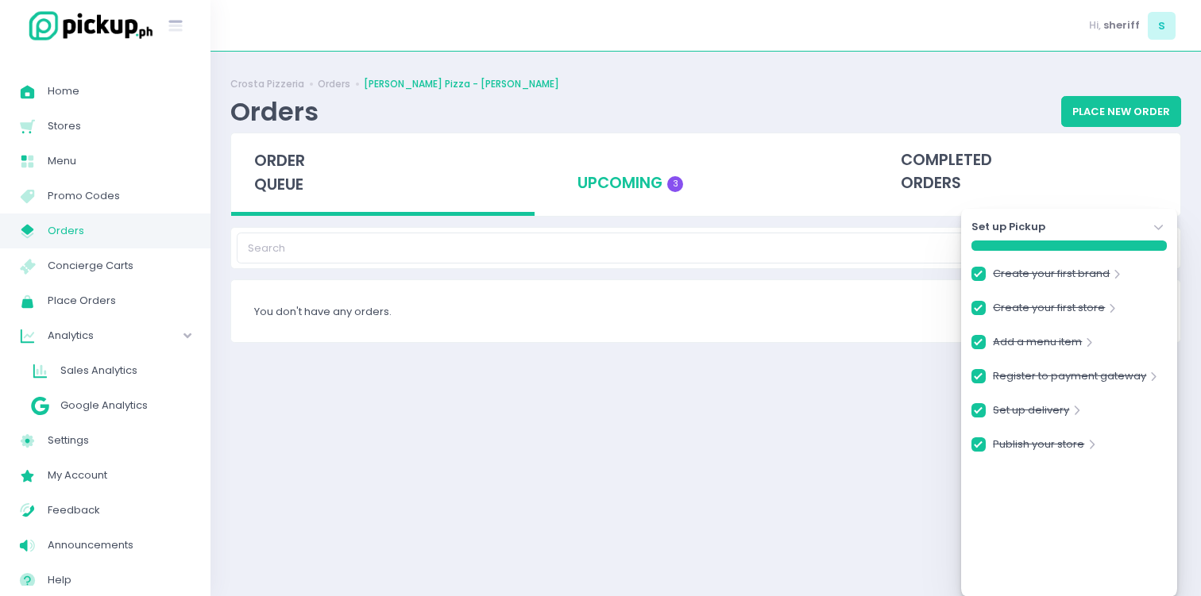
click at [648, 187] on div "upcoming 3" at bounding box center [705, 172] width 303 height 78
